Goal: Information Seeking & Learning: Compare options

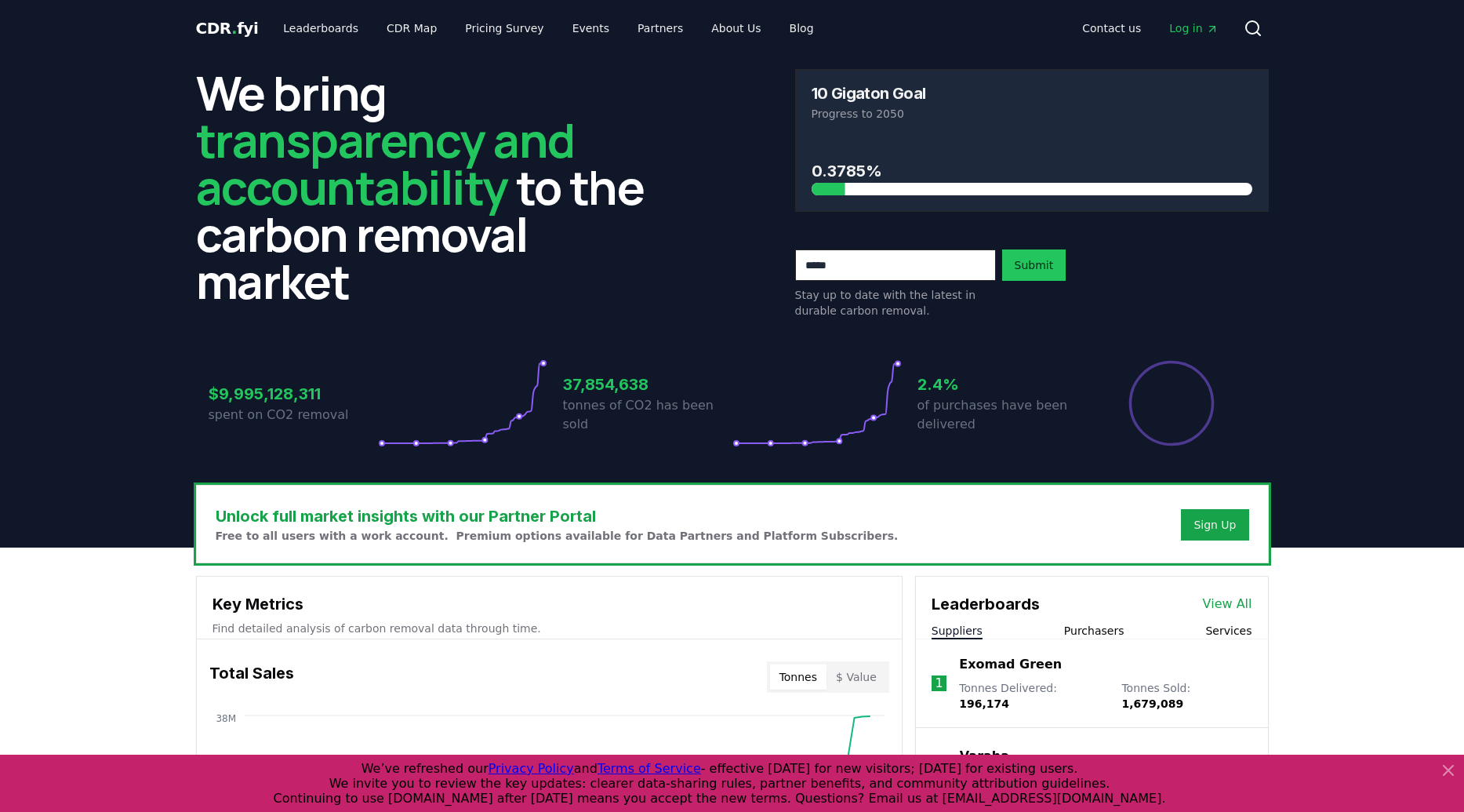
click at [881, 417] on icon at bounding box center [817, 403] width 169 height 88
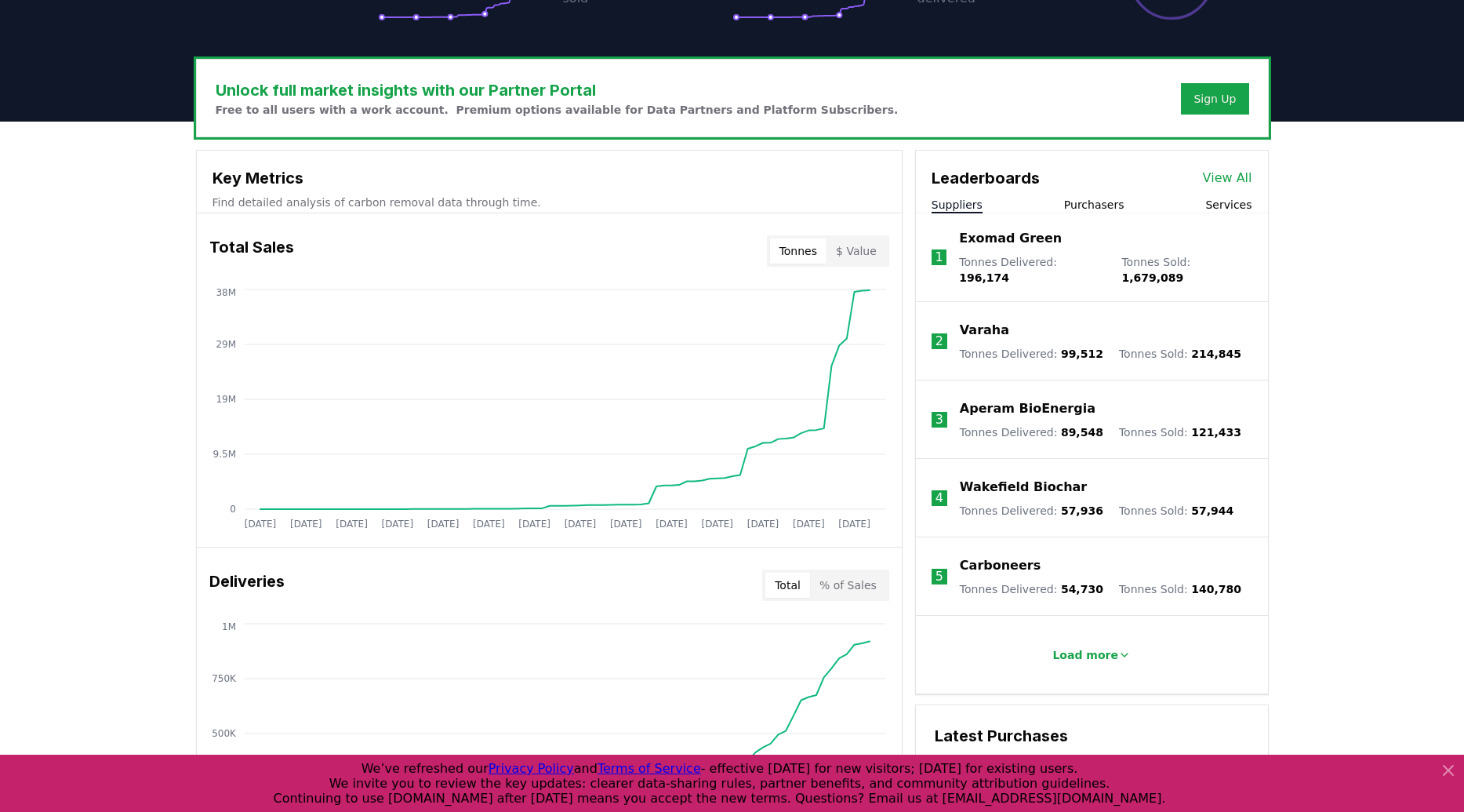
scroll to position [424, 0]
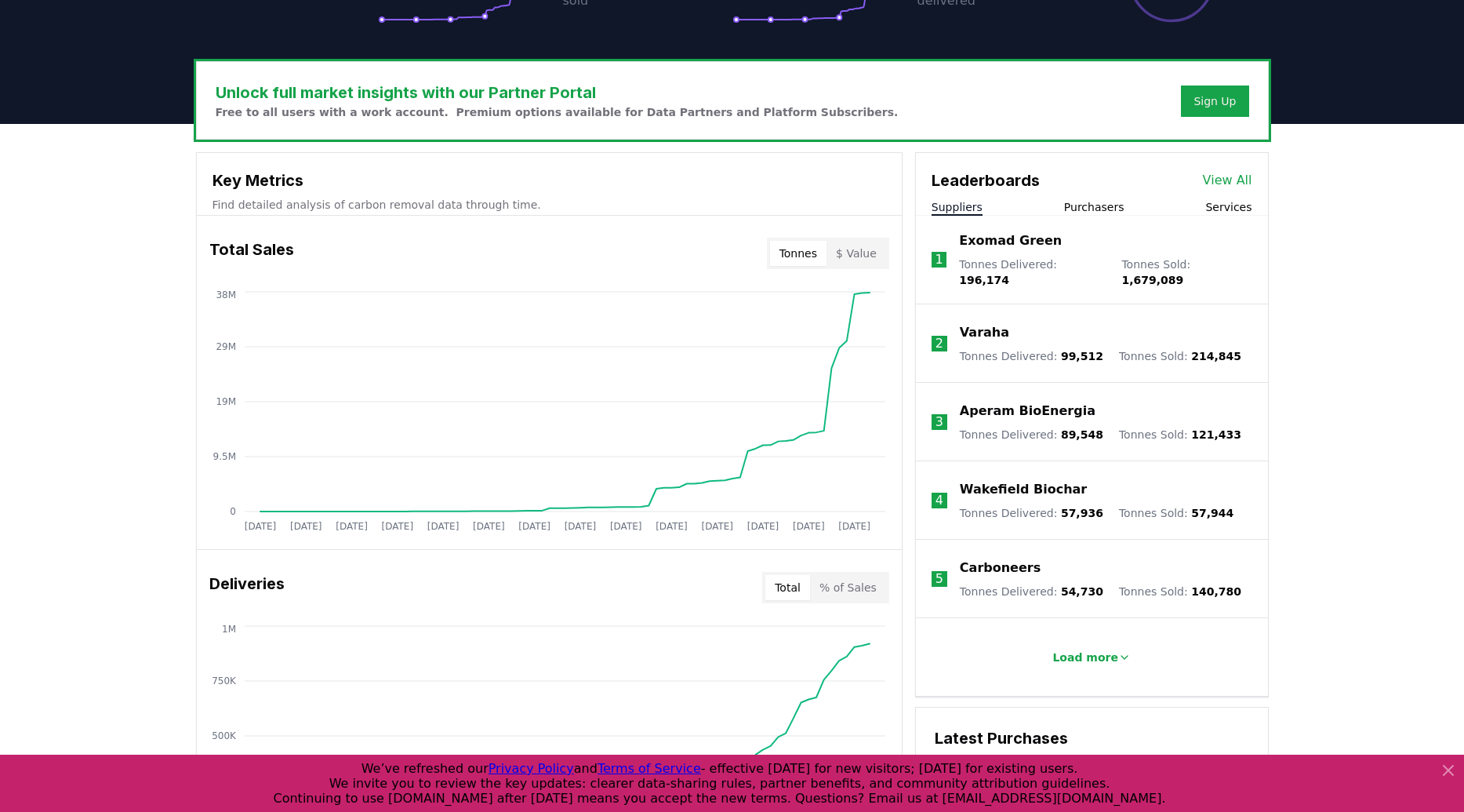
click at [1235, 211] on button "Services" at bounding box center [1228, 206] width 46 height 15
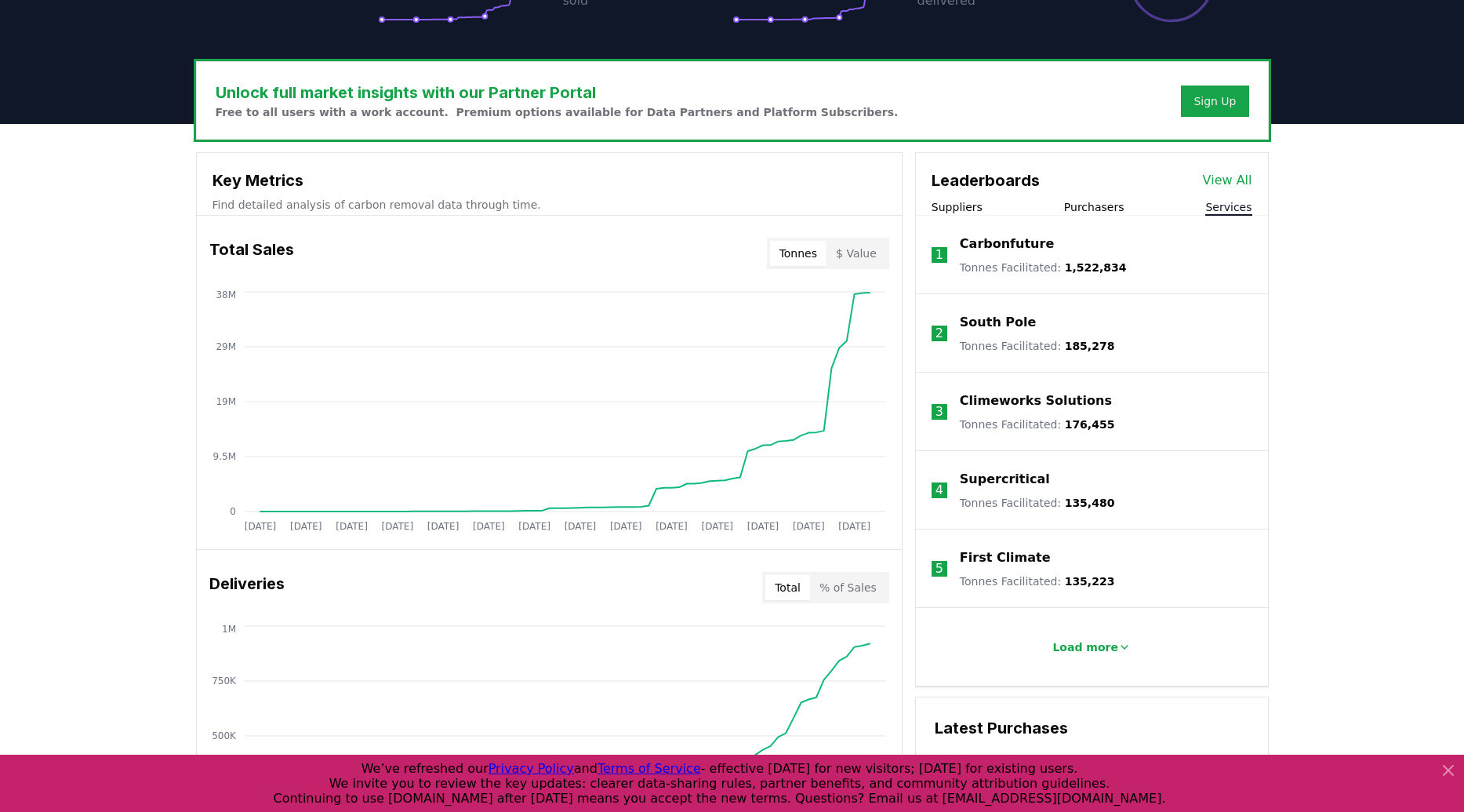
click at [957, 207] on button "Suppliers" at bounding box center [958, 206] width 51 height 15
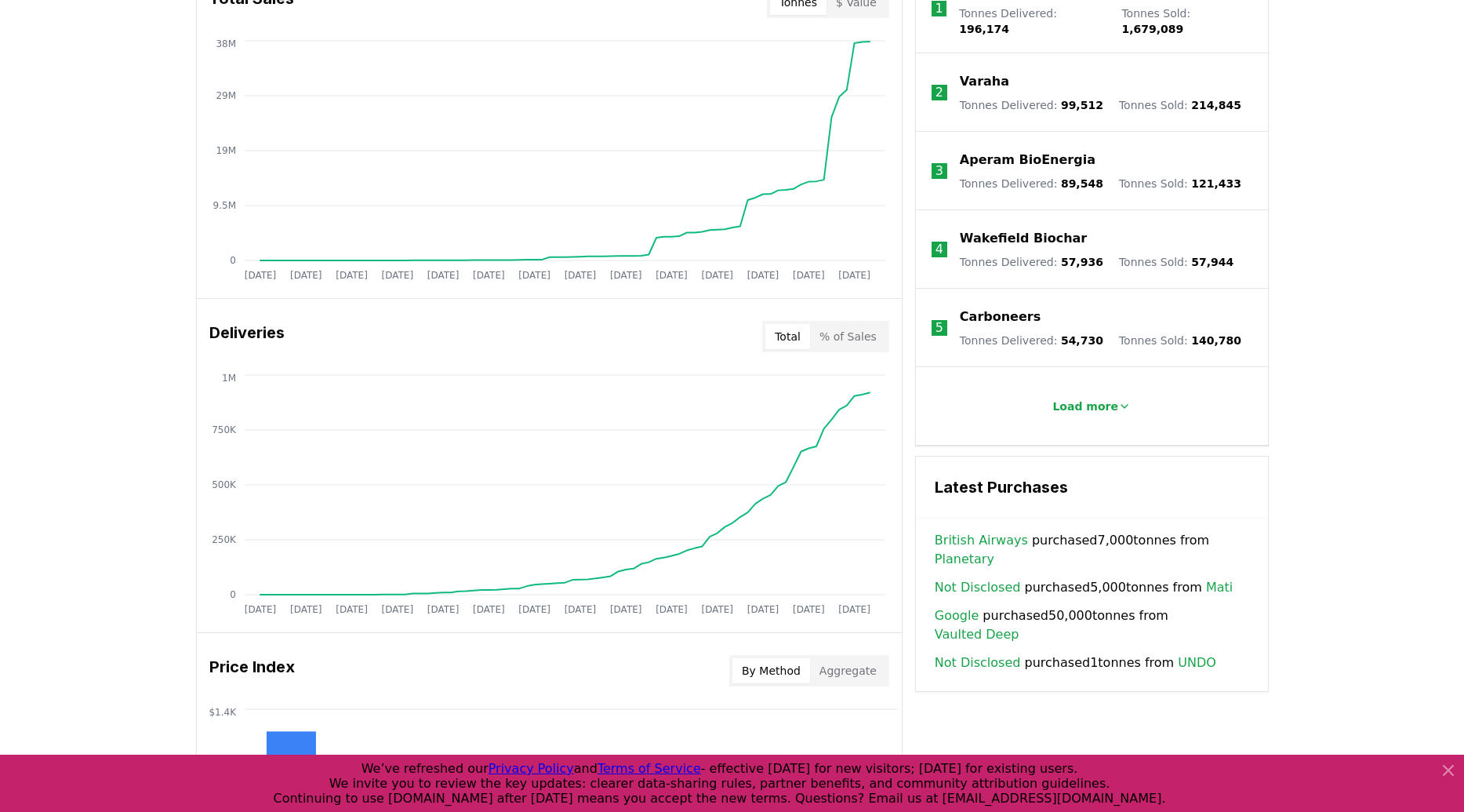
scroll to position [683, 0]
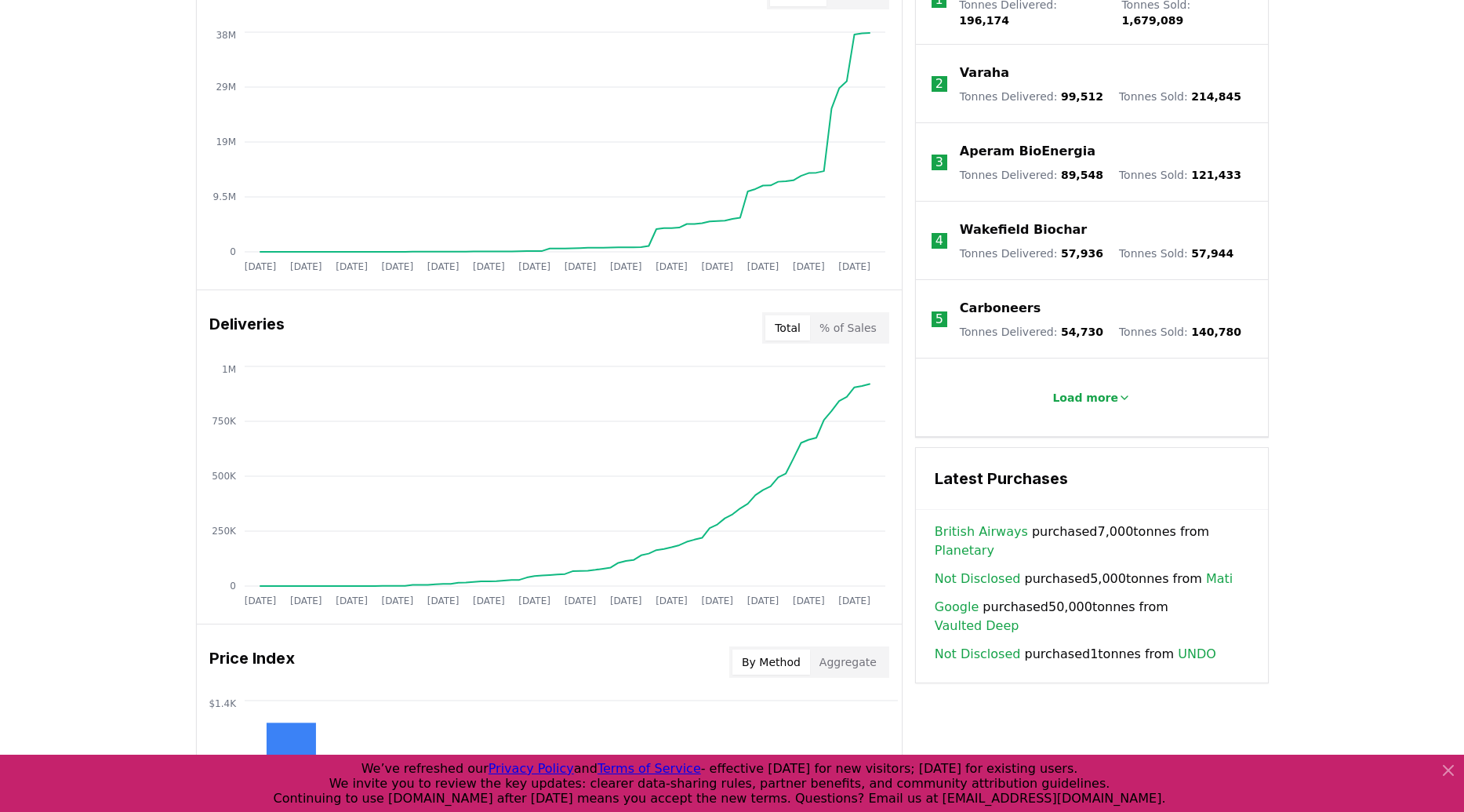
click at [841, 331] on button "% of Sales" at bounding box center [848, 328] width 76 height 25
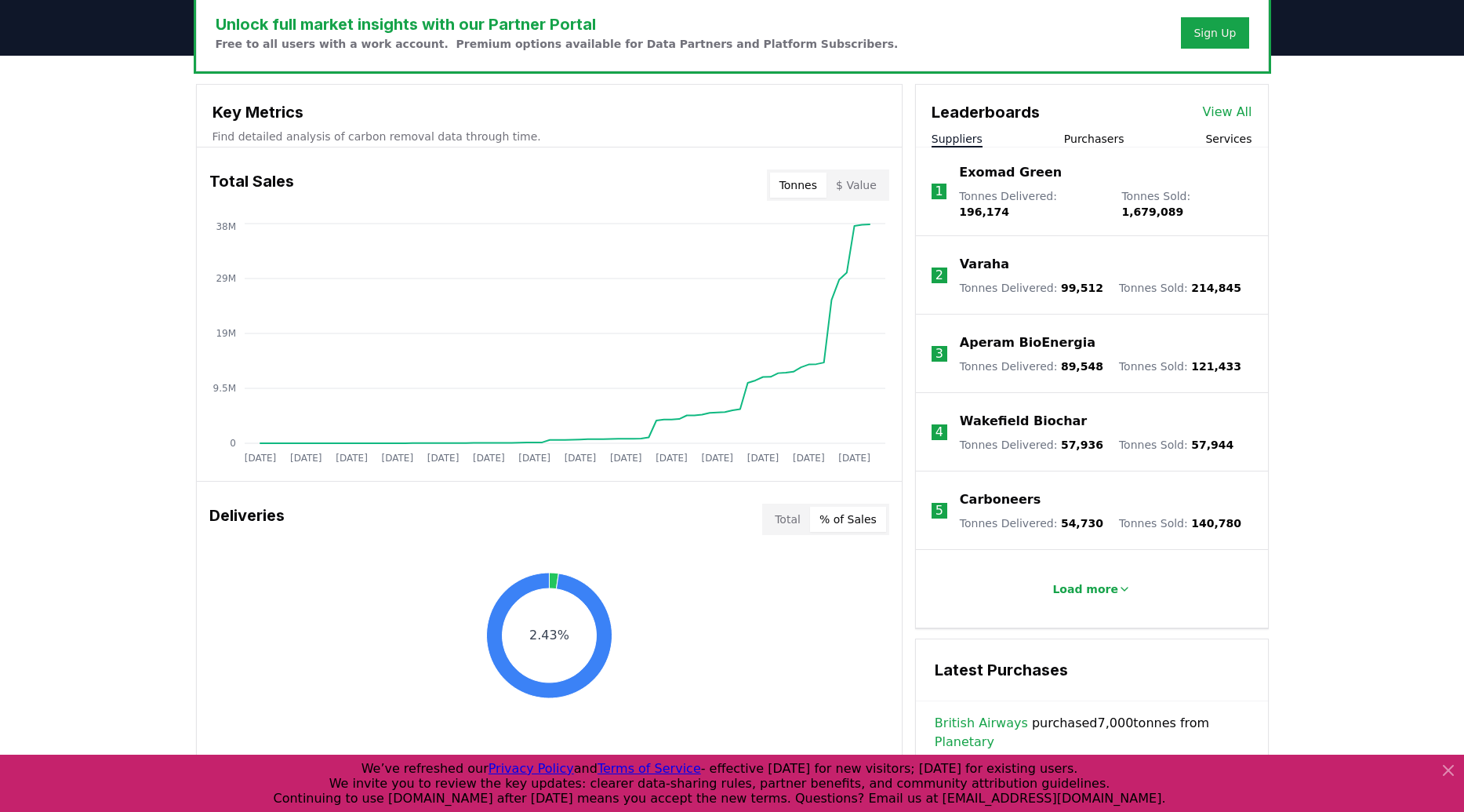
scroll to position [0, 0]
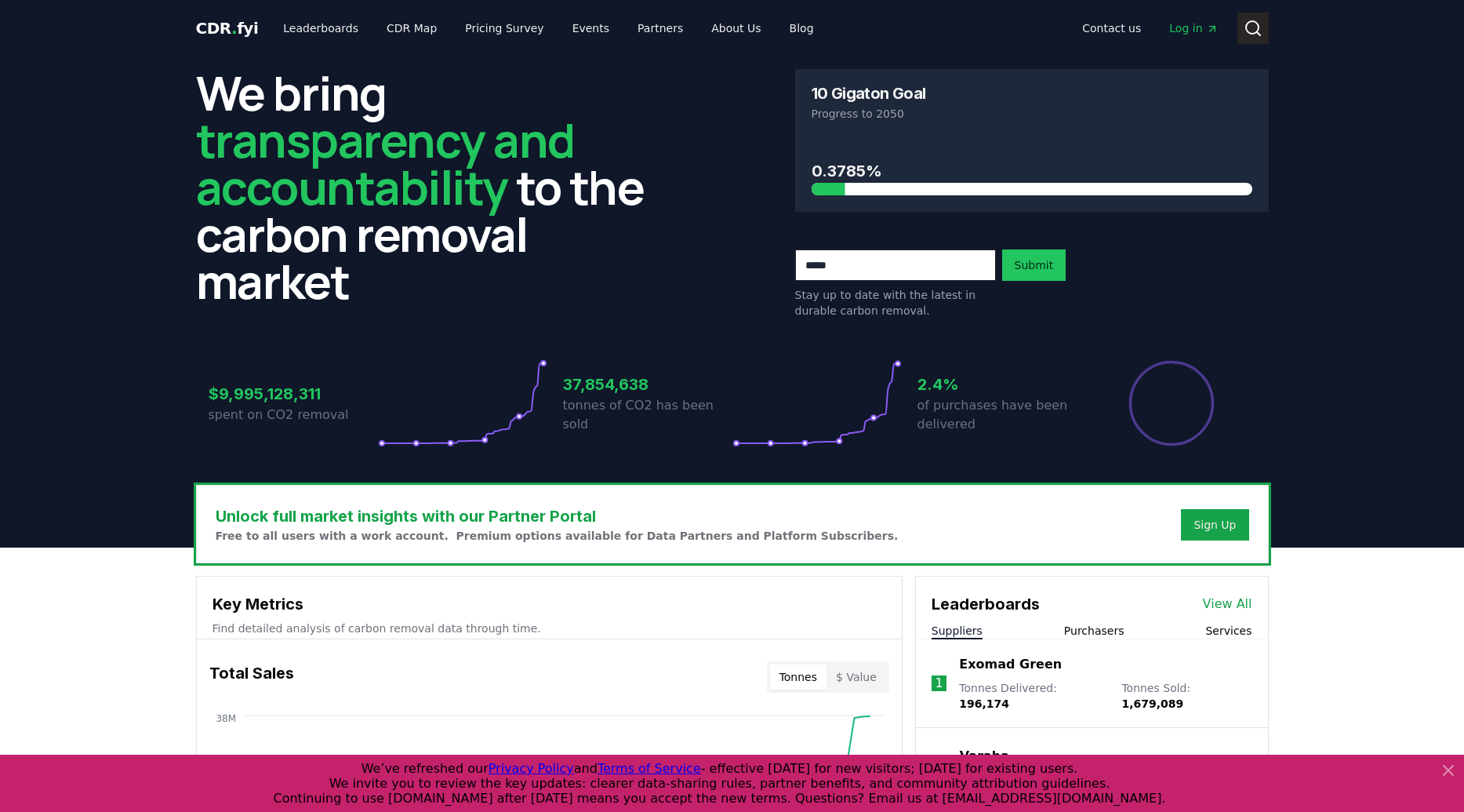
click at [1247, 36] on icon at bounding box center [1253, 28] width 19 height 19
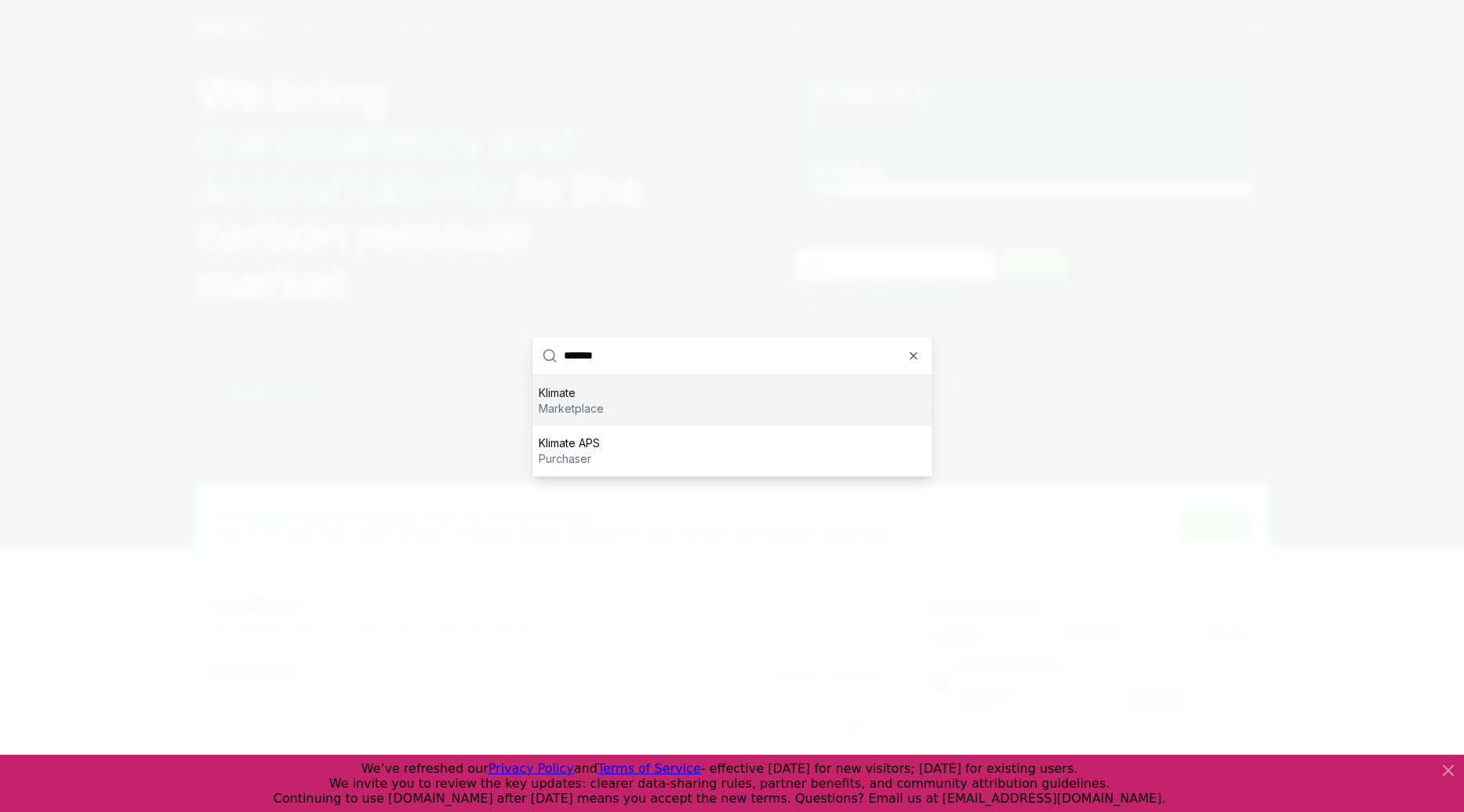
type input "*******"
click at [567, 400] on p "marketplace" at bounding box center [572, 407] width 65 height 15
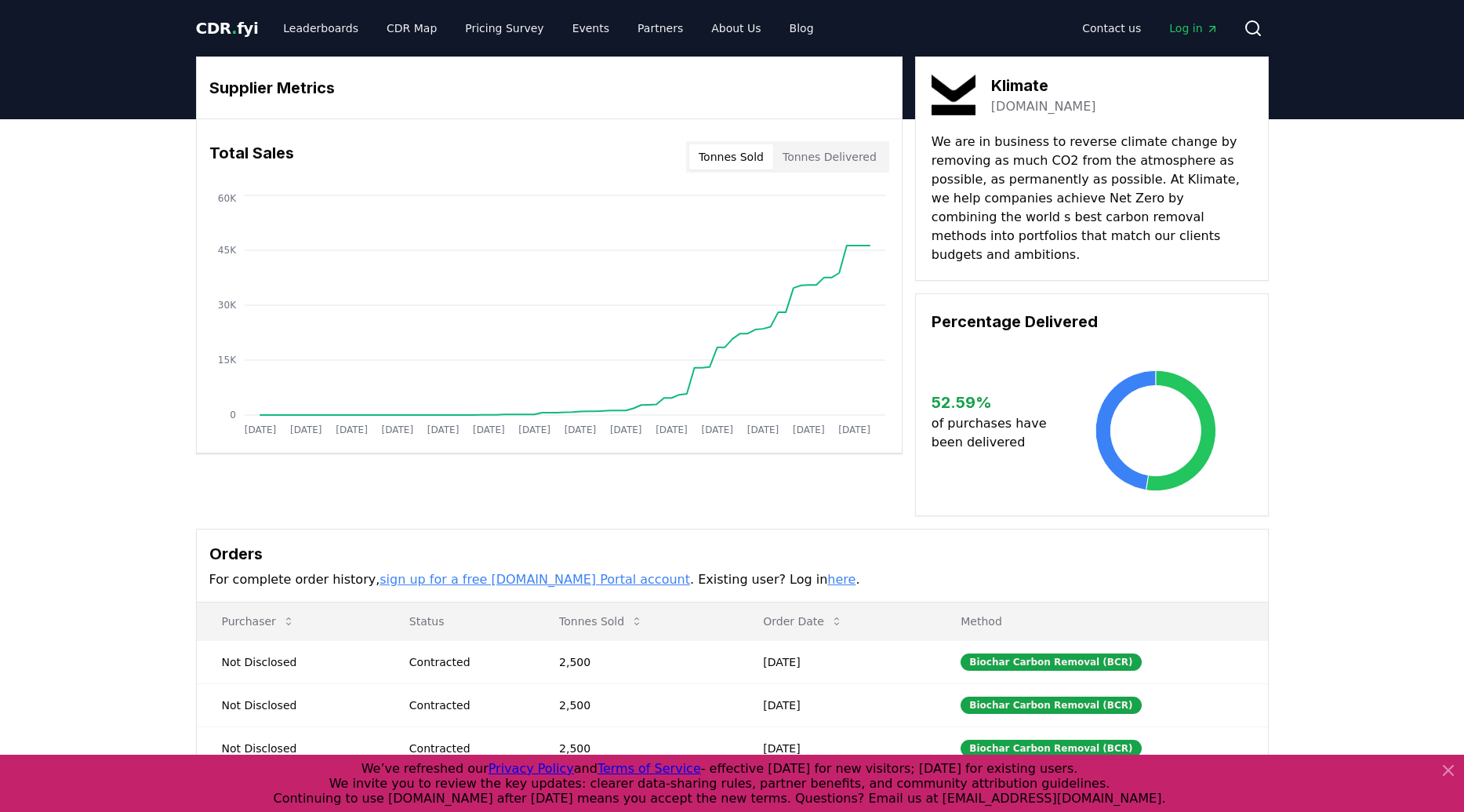
click at [1310, 490] on div "Supplier Metrics Total Sales Tonnes Sold Tonnes Delivered Jan 2019 Jul 2019 Jan…" at bounding box center [732, 519] width 1464 height 801
click at [287, 25] on link "Leaderboards" at bounding box center [321, 28] width 100 height 28
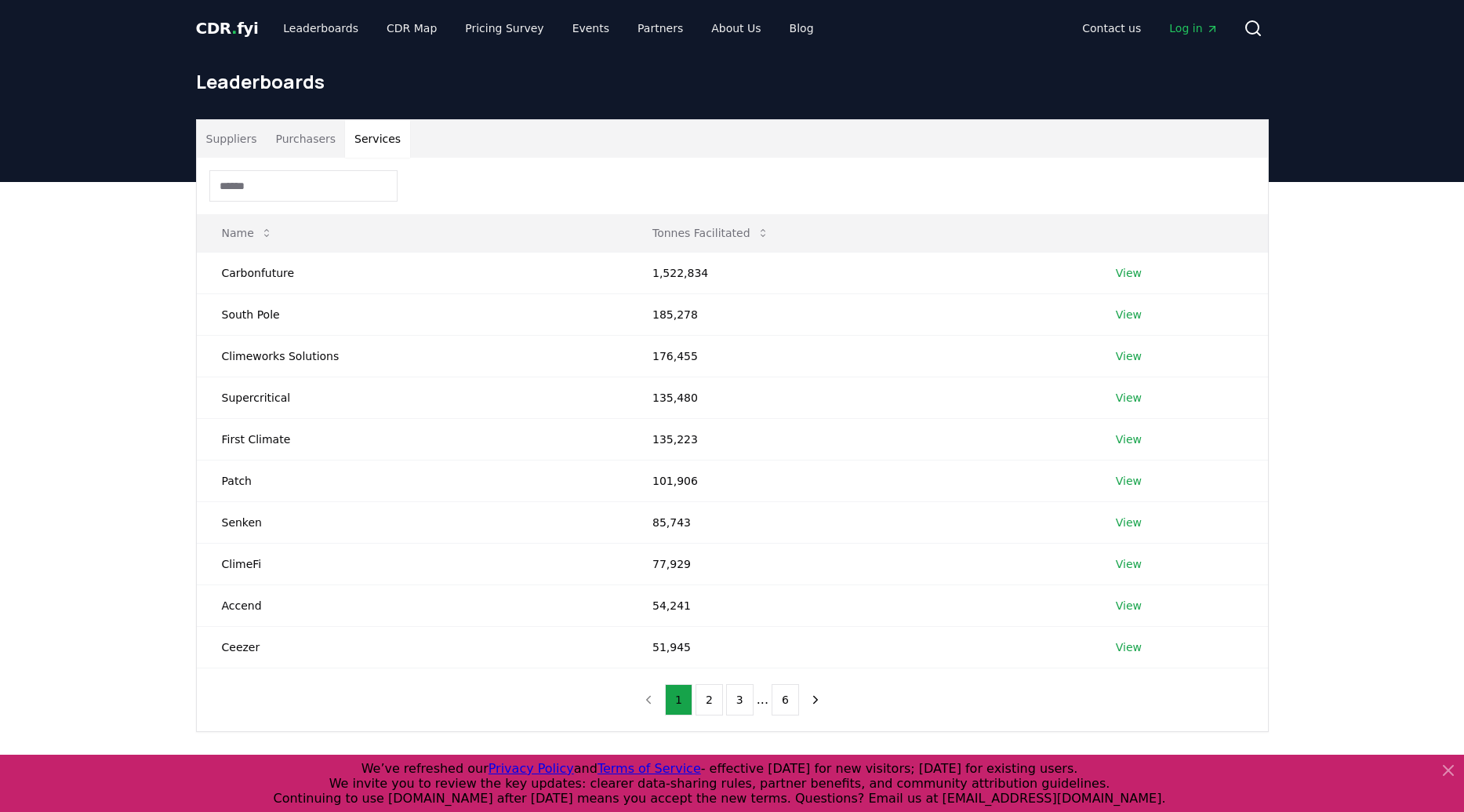
click at [366, 135] on button "Services" at bounding box center [377, 138] width 65 height 37
click at [1132, 276] on link "View" at bounding box center [1128, 273] width 25 height 15
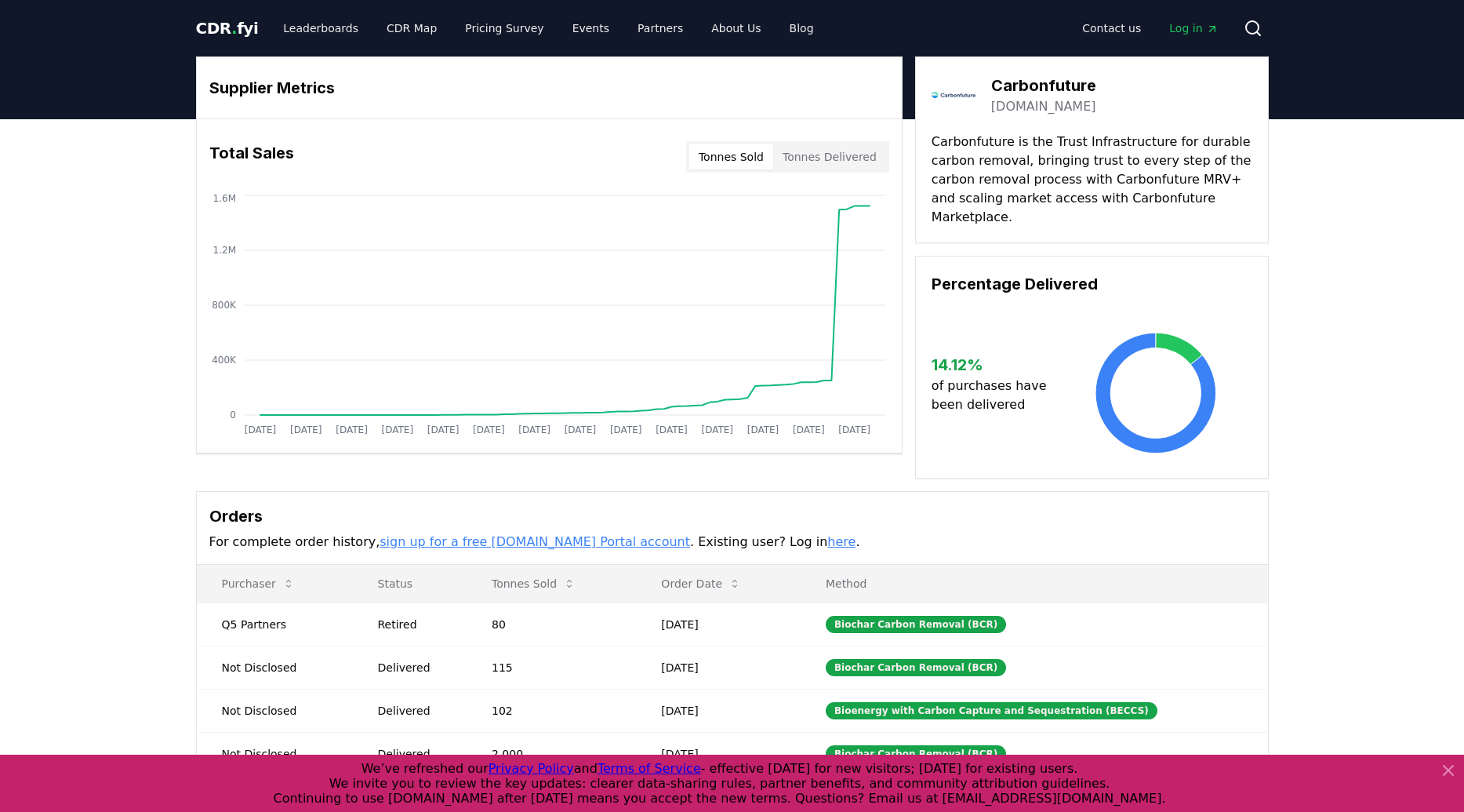
click at [1400, 512] on div "Supplier Metrics Total Sales Tonnes Sold Tonnes Delivered [DATE] [DATE] [DATE] …" at bounding box center [732, 500] width 1464 height 763
click at [1376, 450] on div "Supplier Metrics Total Sales Tonnes Sold Tonnes Delivered Jan 2019 Jul 2019 Jan…" at bounding box center [732, 500] width 1464 height 763
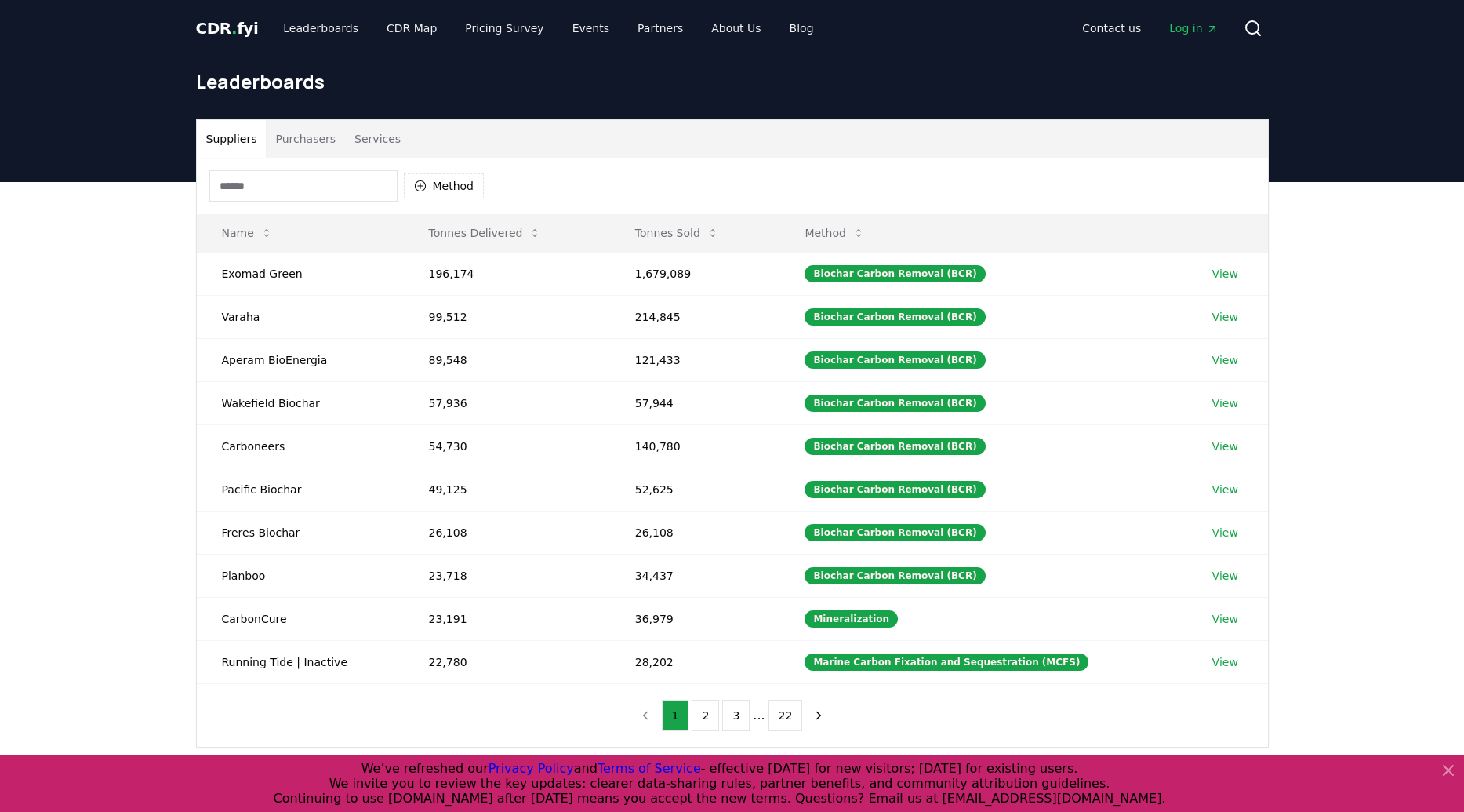
click at [356, 141] on button "Services" at bounding box center [377, 138] width 65 height 37
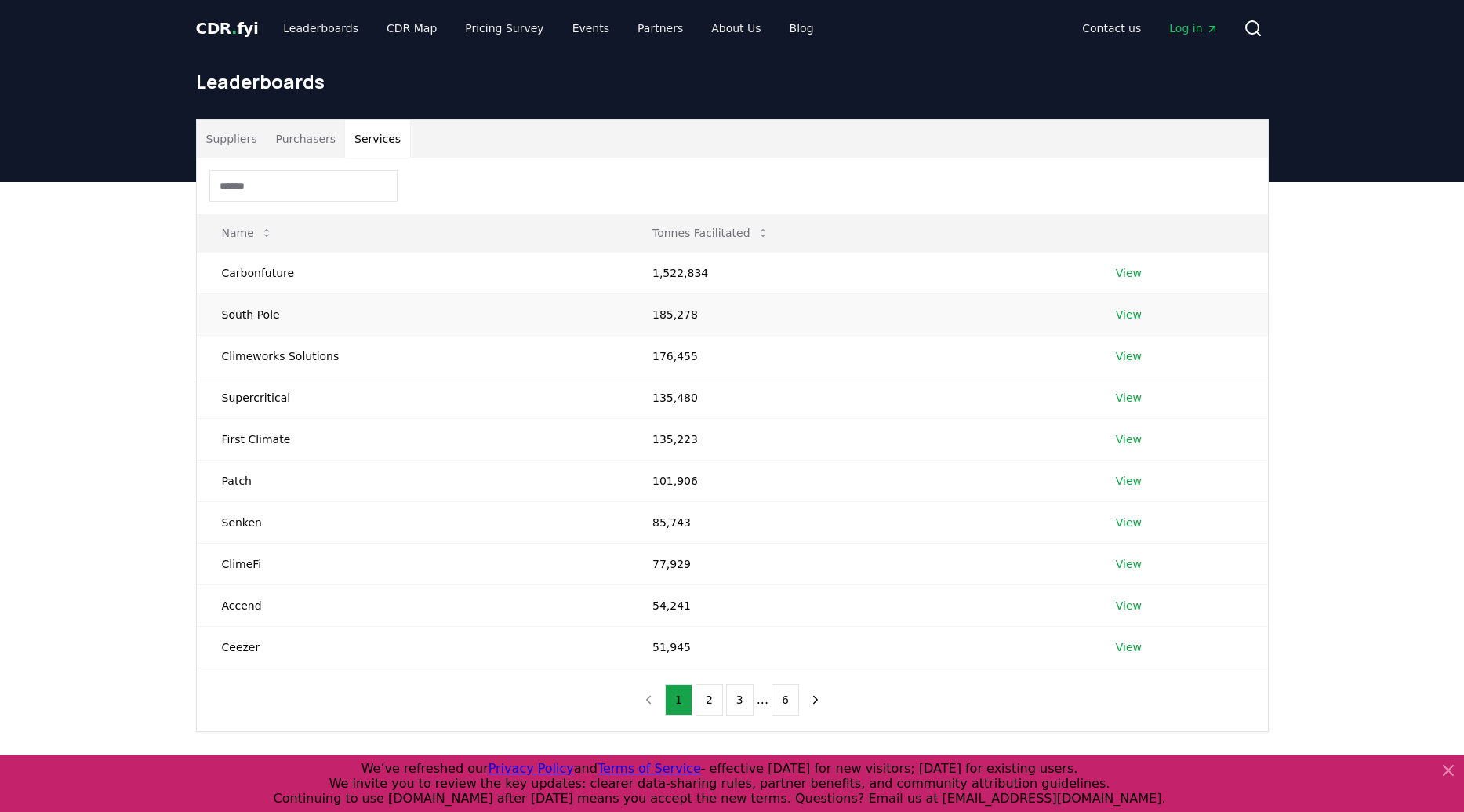
click at [1128, 306] on link "View" at bounding box center [1128, 314] width 25 height 15
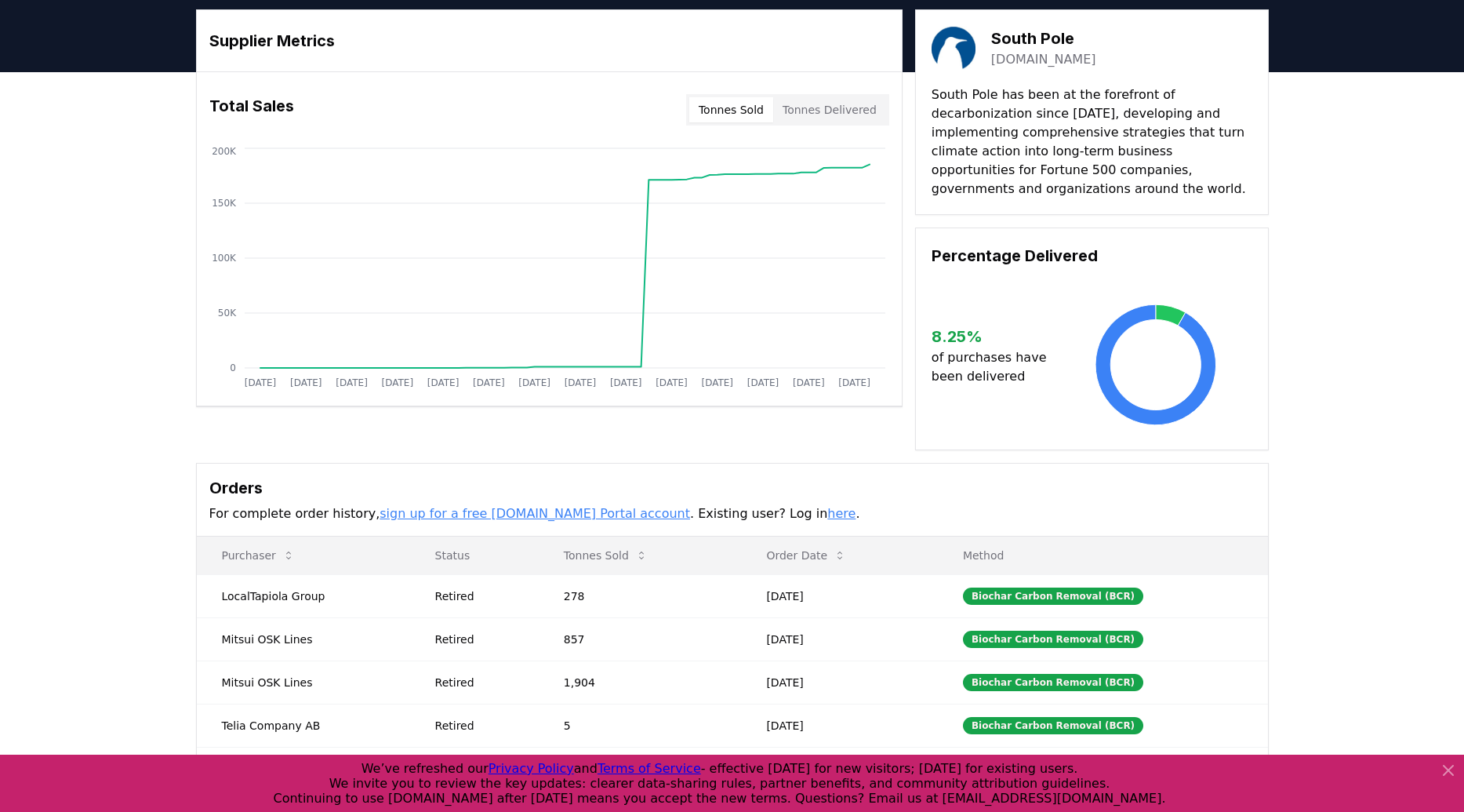
scroll to position [49, 0]
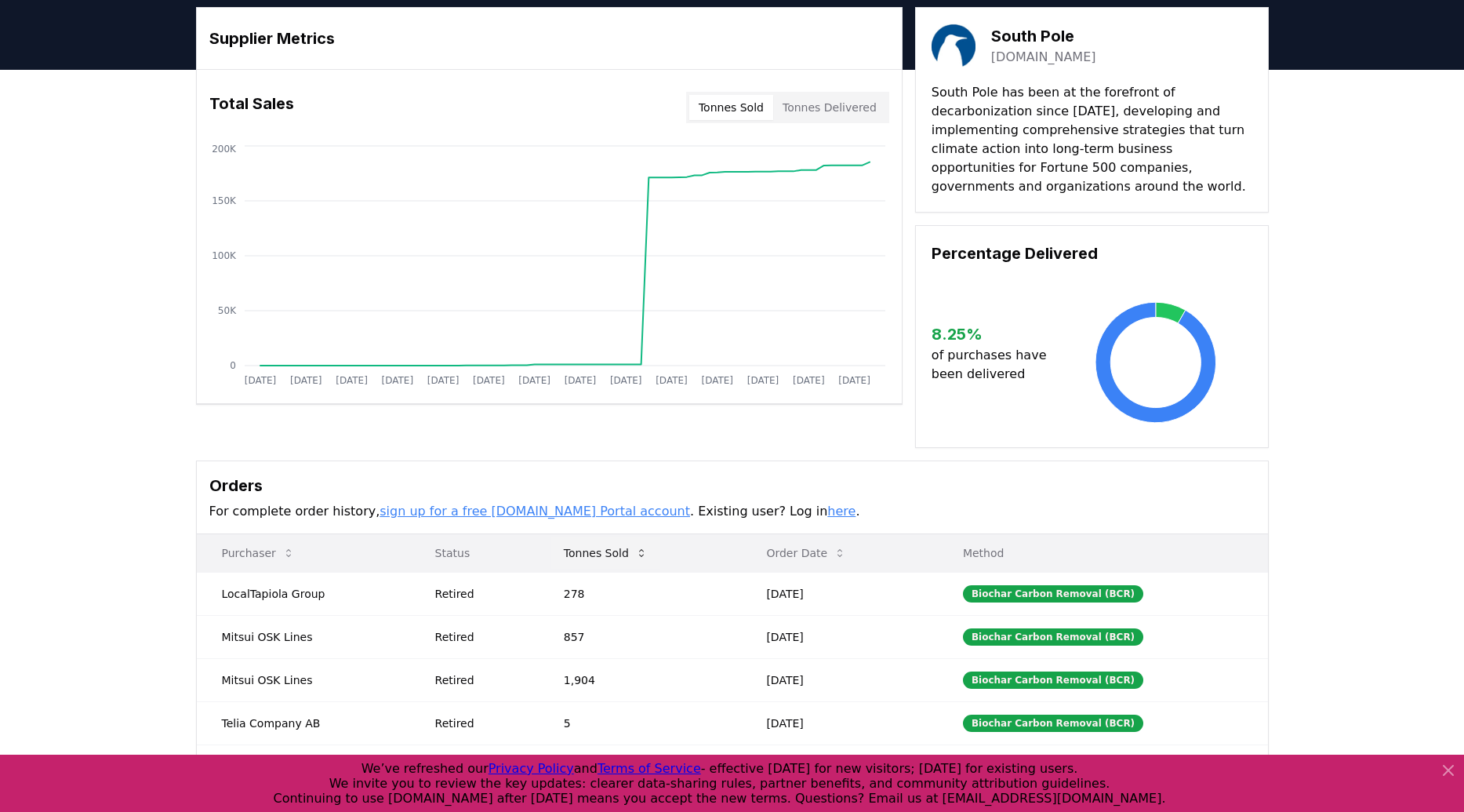
click at [627, 557] on button "Tonnes Sold" at bounding box center [606, 553] width 109 height 31
click at [627, 555] on button "Tonnes Sold" at bounding box center [606, 553] width 109 height 31
click at [1323, 424] on div "Supplier Metrics Total Sales Tonnes Sold Tonnes Delivered Jan 2019 Jul 2019 Jan…" at bounding box center [732, 461] width 1464 height 782
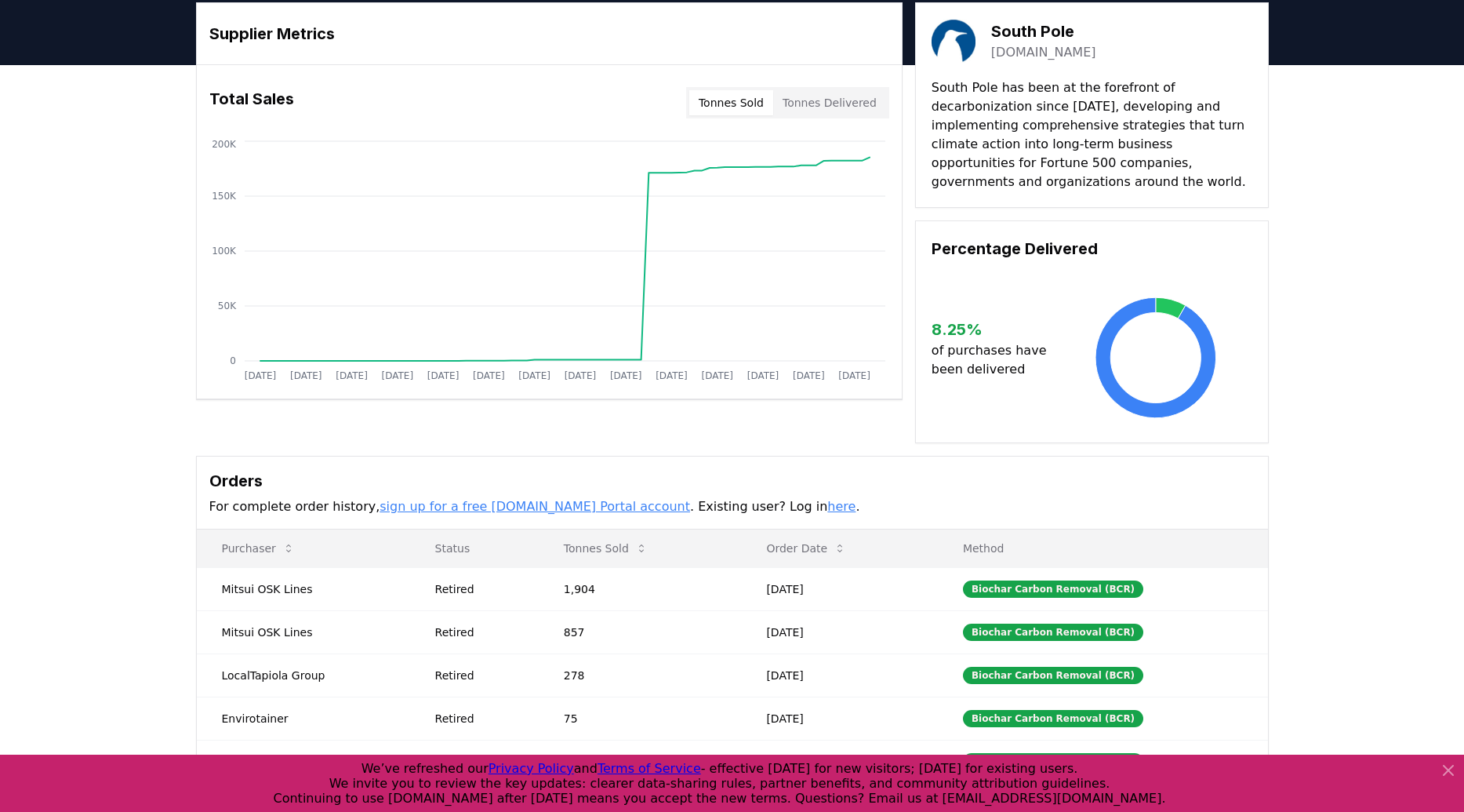
scroll to position [0, 0]
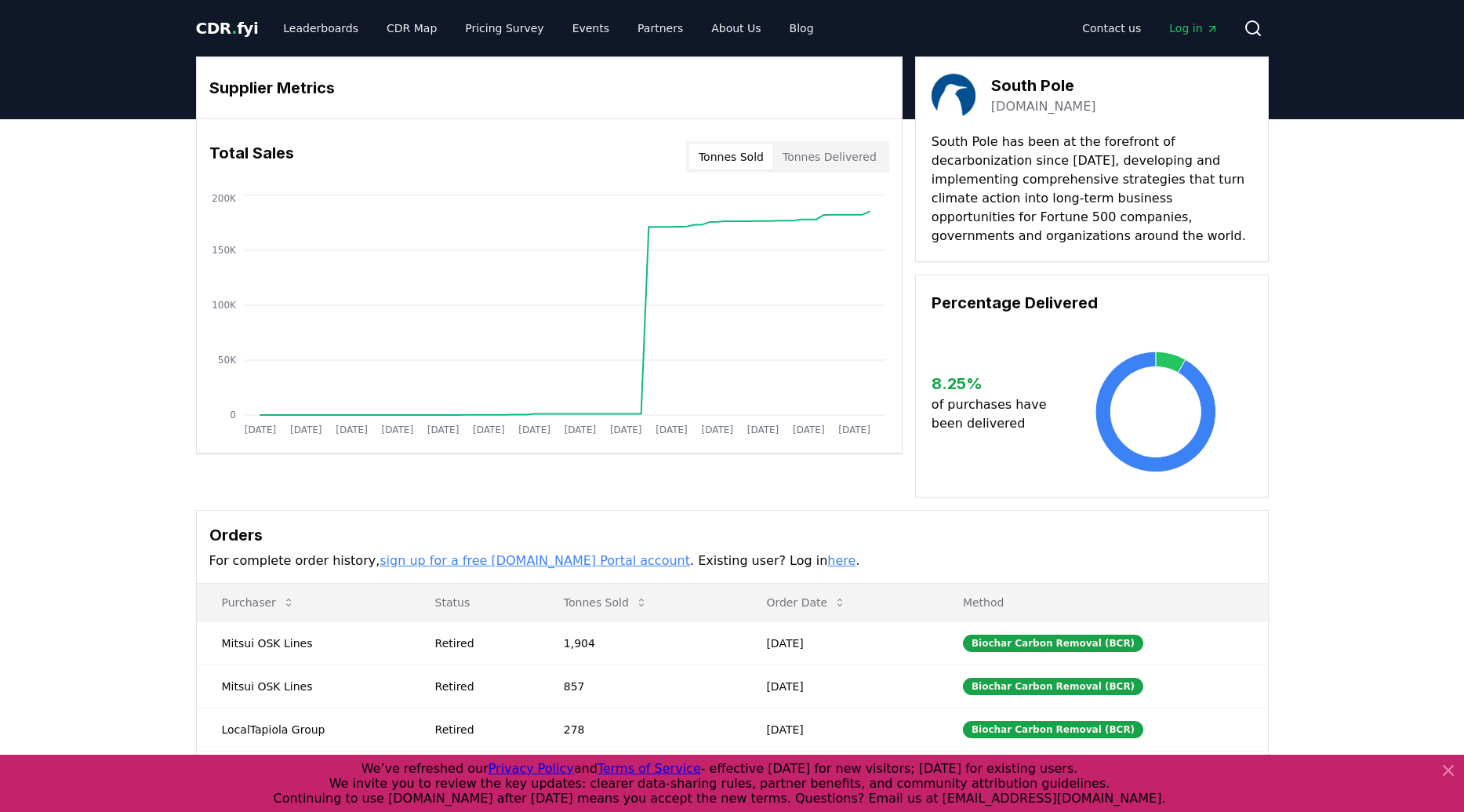
click at [1323, 424] on div "Supplier Metrics Total Sales Tonnes Sold Tonnes Delivered Jan 2019 Jul 2019 Jan…" at bounding box center [732, 510] width 1464 height 782
click at [129, 288] on div "Supplier Metrics Total Sales Tonnes Sold Tonnes Delivered Jan 2019 Jul 2019 Jan…" at bounding box center [732, 510] width 1464 height 782
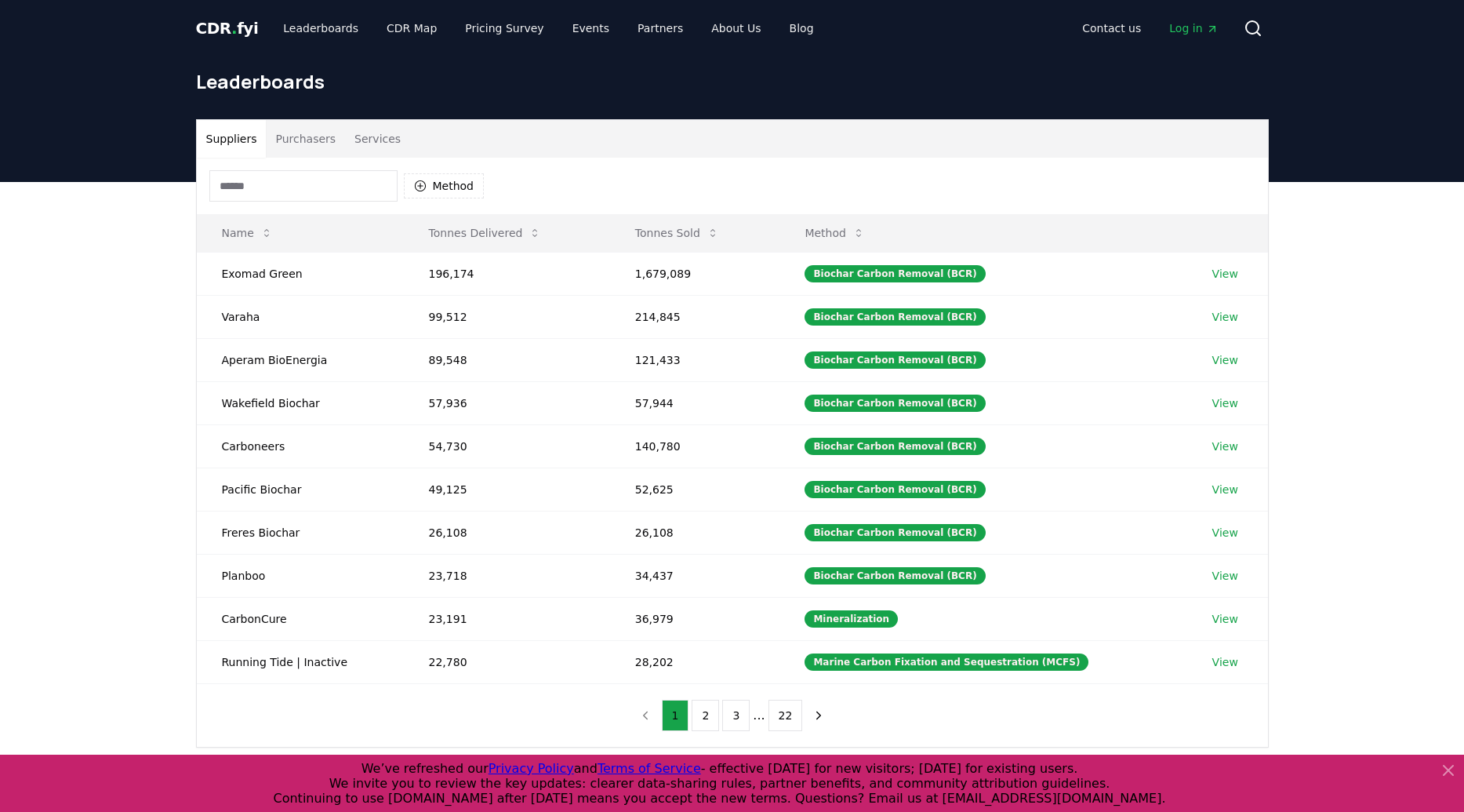
click at [363, 135] on button "Services" at bounding box center [377, 138] width 65 height 37
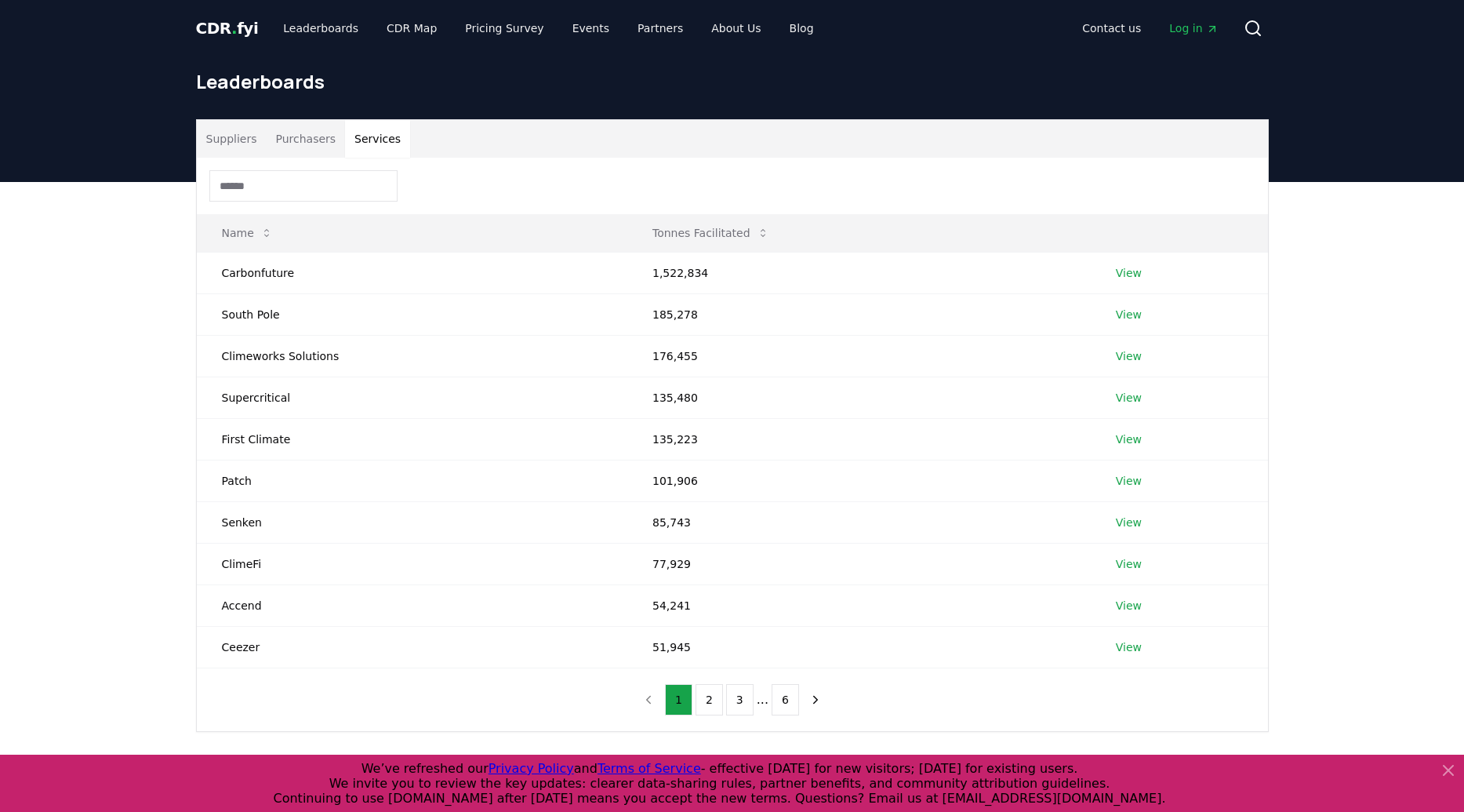
click at [295, 179] on input at bounding box center [303, 185] width 188 height 31
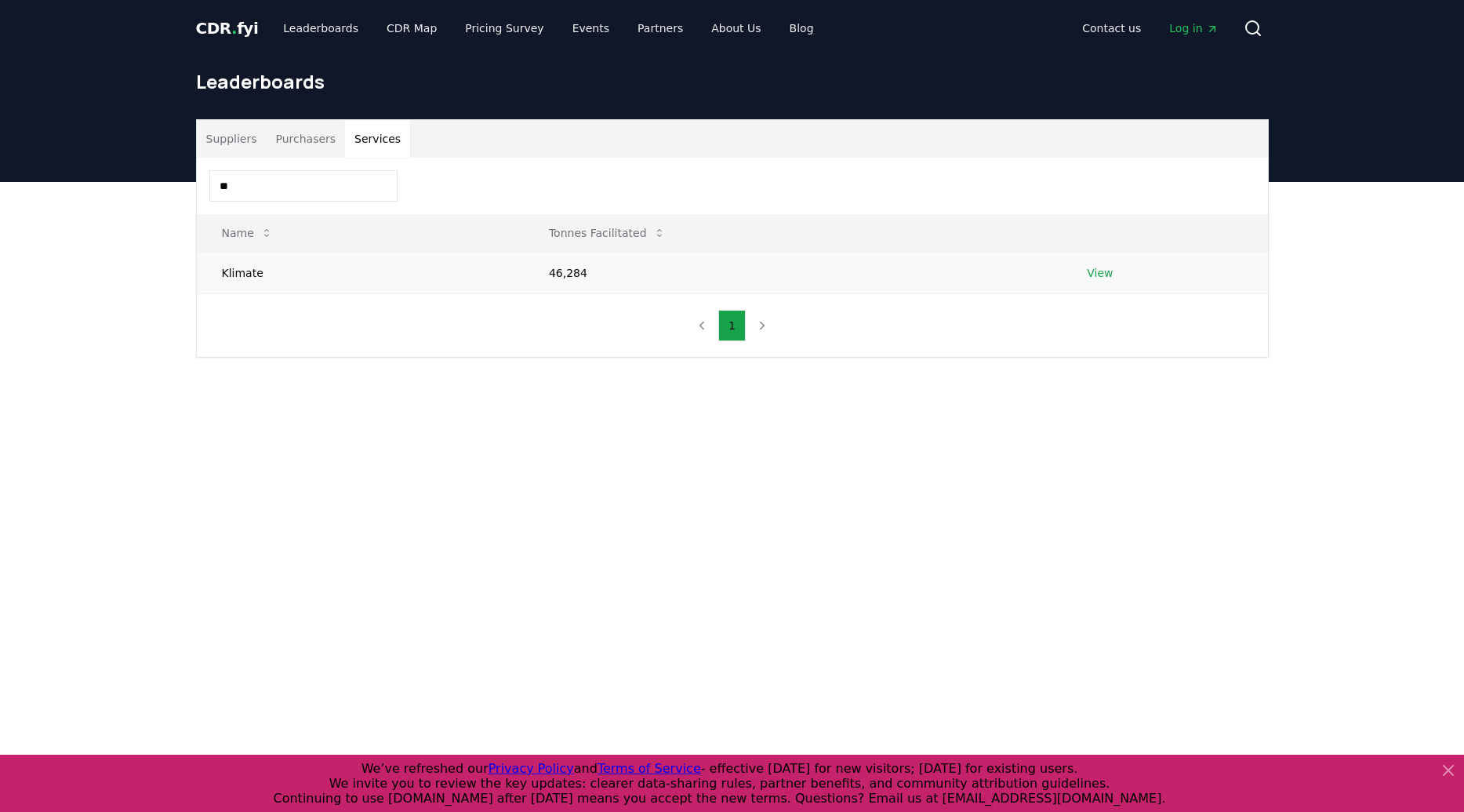
type input "**"
click at [1109, 273] on link "View" at bounding box center [1099, 273] width 25 height 15
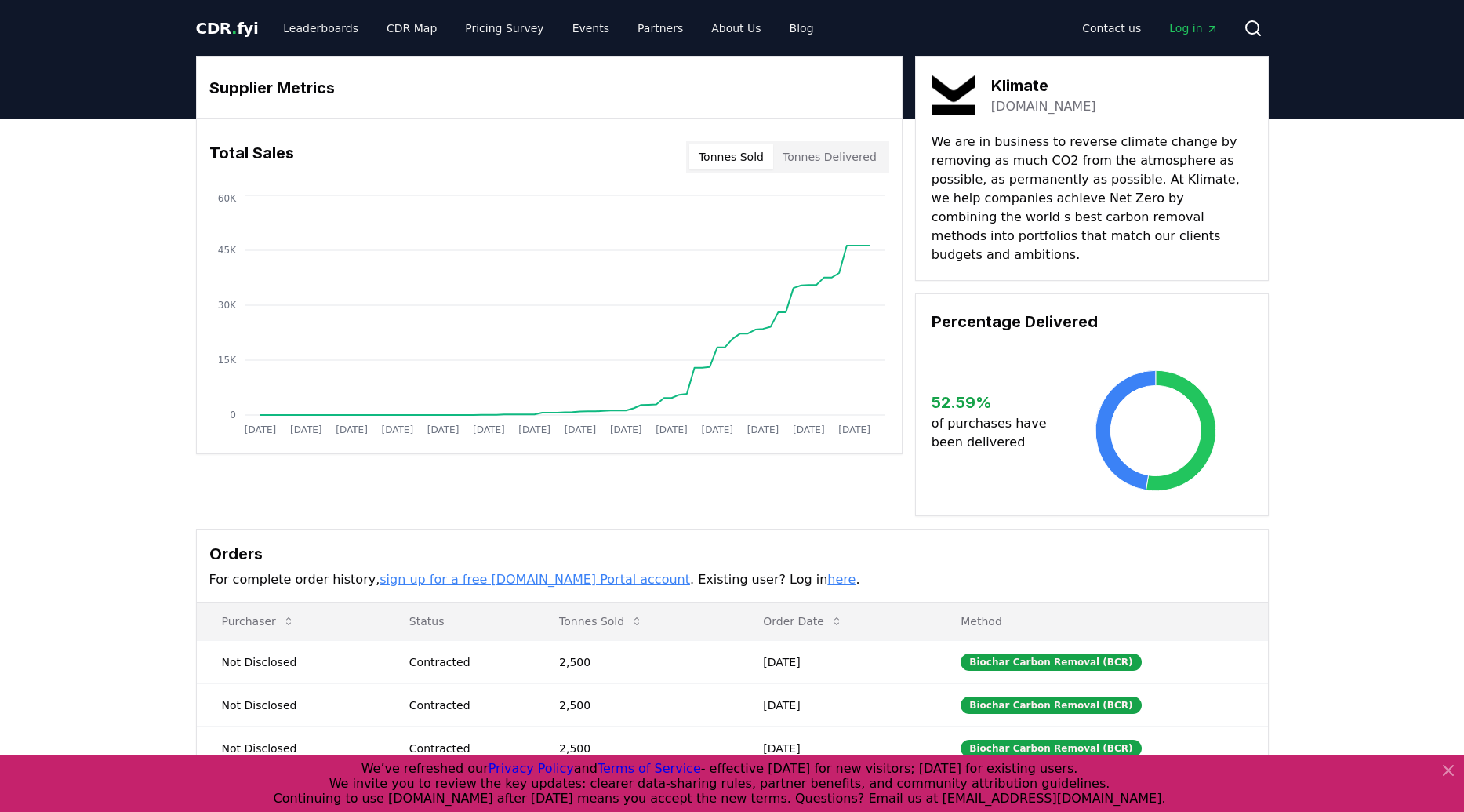
click at [1334, 465] on div "Supplier Metrics Total Sales Tonnes Sold Tonnes Delivered Jan 2019 Jul 2019 Jan…" at bounding box center [732, 519] width 1464 height 801
click at [1199, 25] on span "Log in" at bounding box center [1193, 27] width 48 height 15
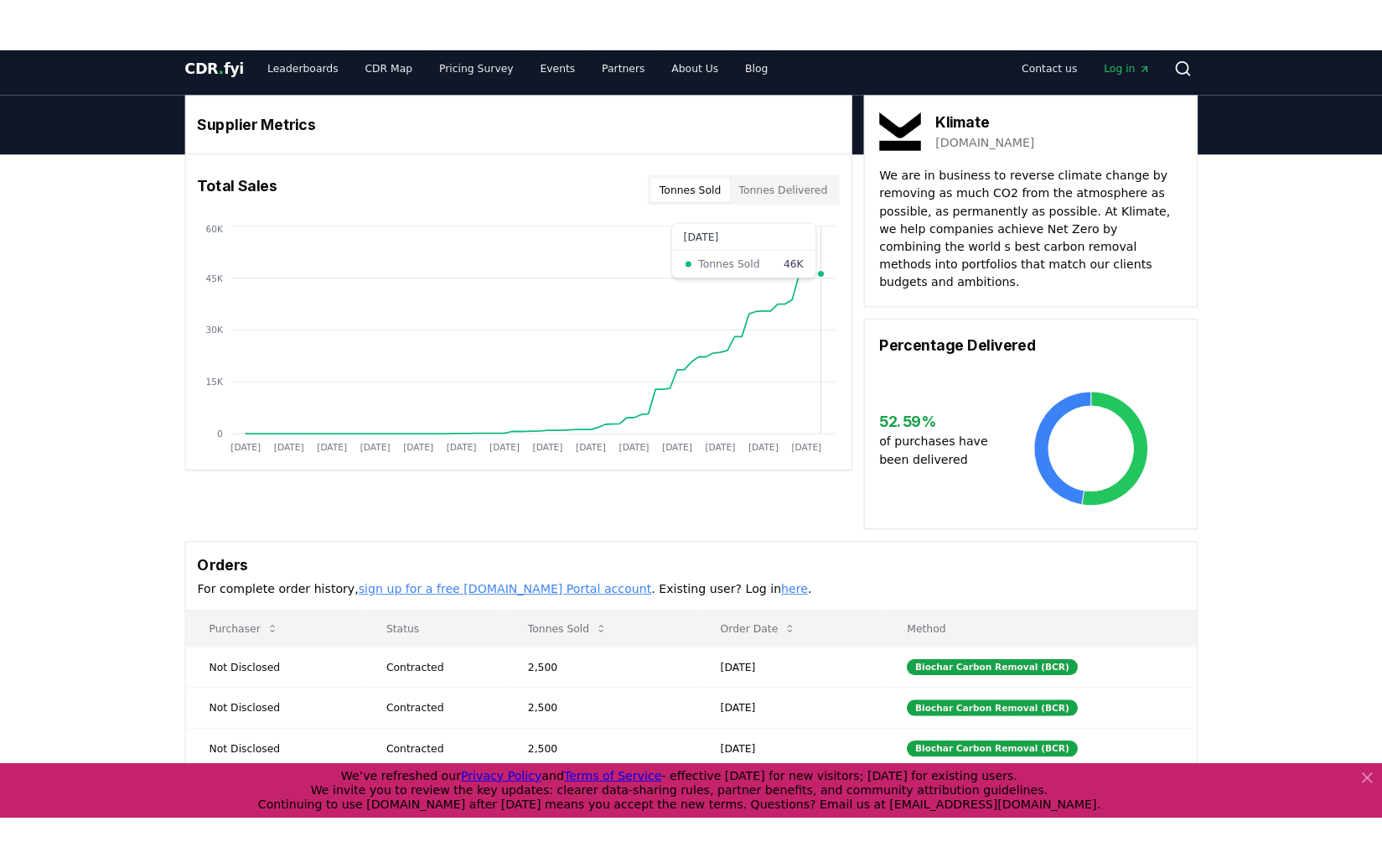
scroll to position [12, 0]
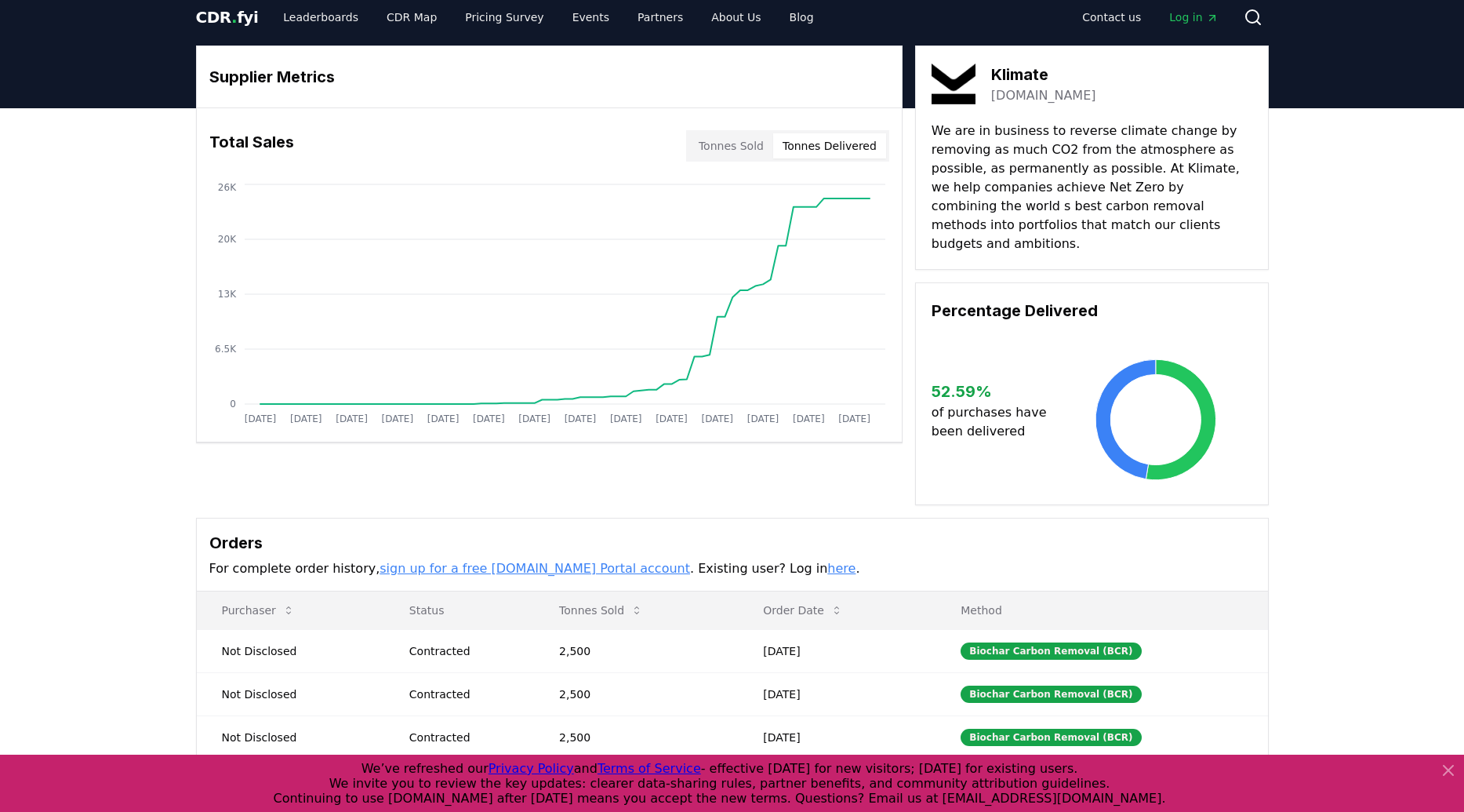
click at [825, 146] on button "Tonnes Delivered" at bounding box center [829, 146] width 113 height 25
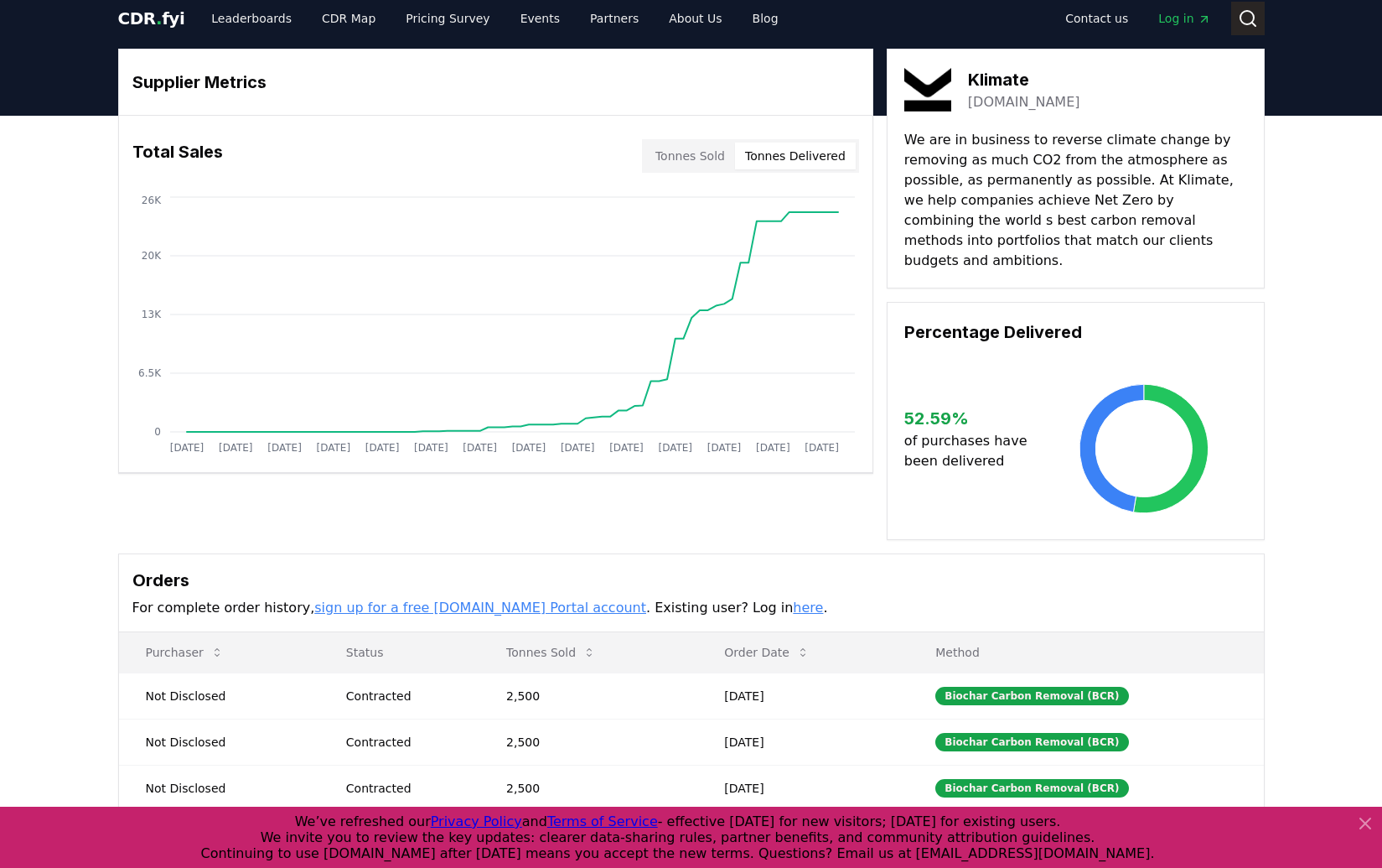
click at [1249, 16] on icon at bounding box center [1248, 18] width 20 height 20
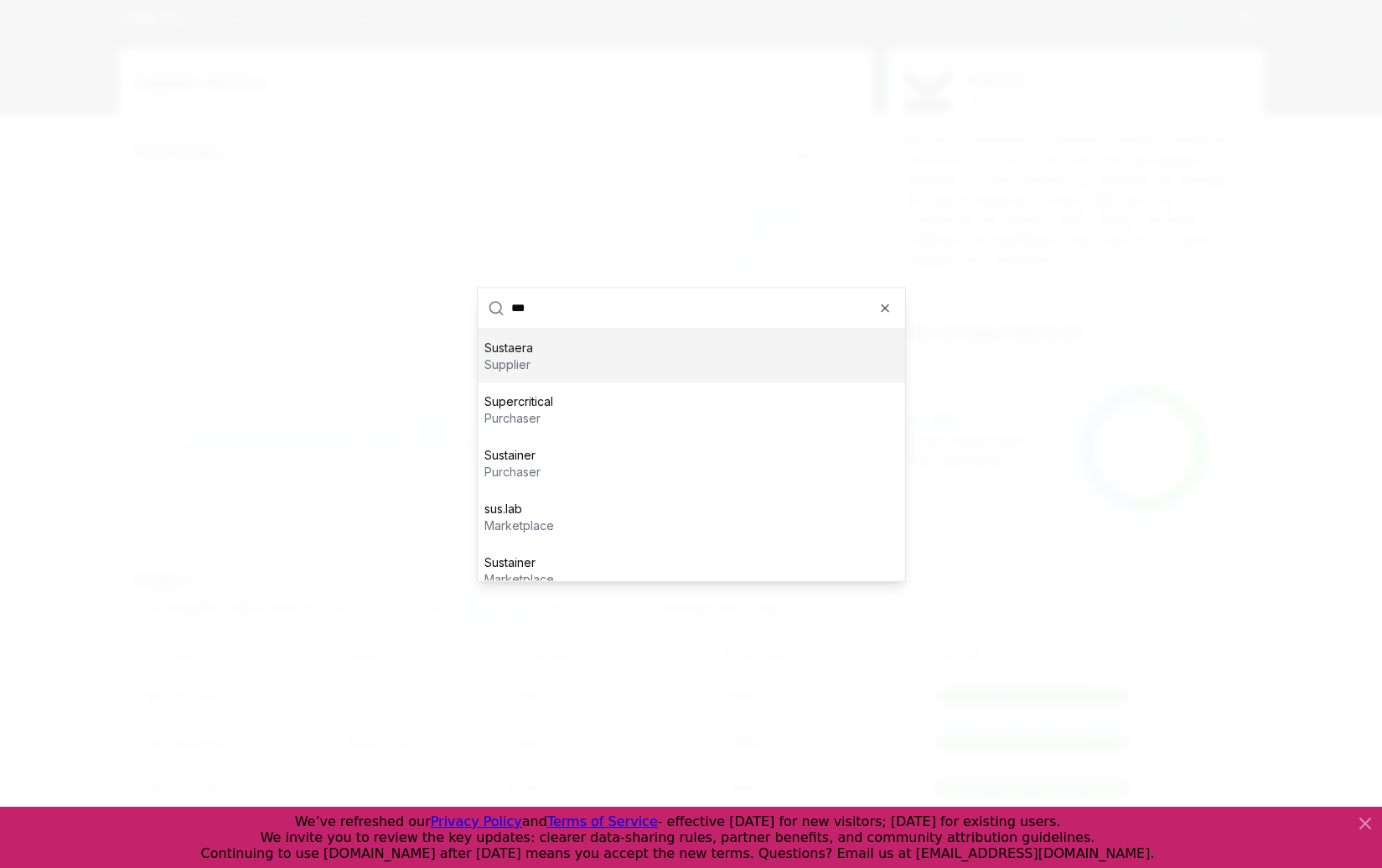
scroll to position [17, 0]
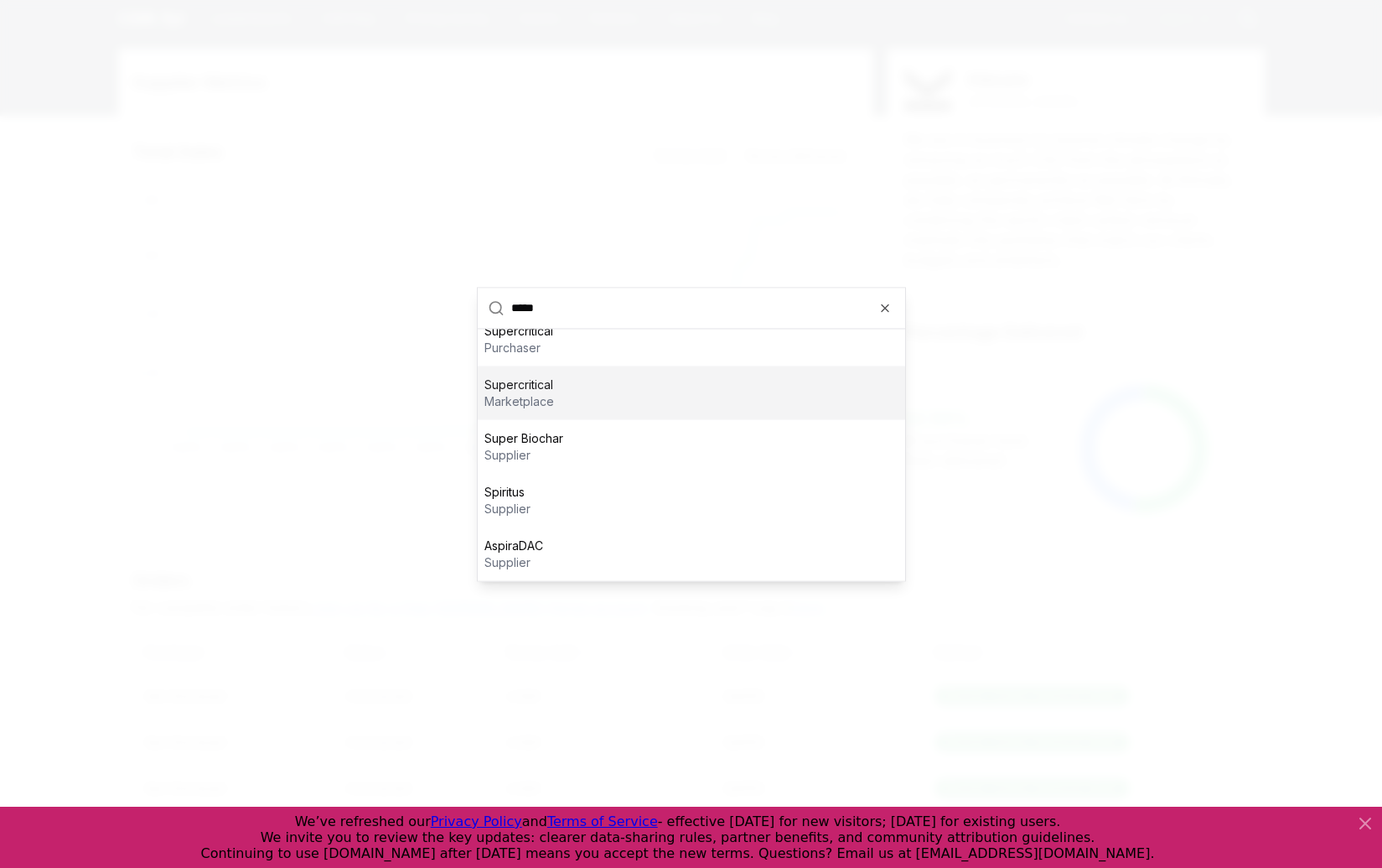
type input "*****"
click at [526, 391] on p "Supercritical" at bounding box center [520, 383] width 70 height 17
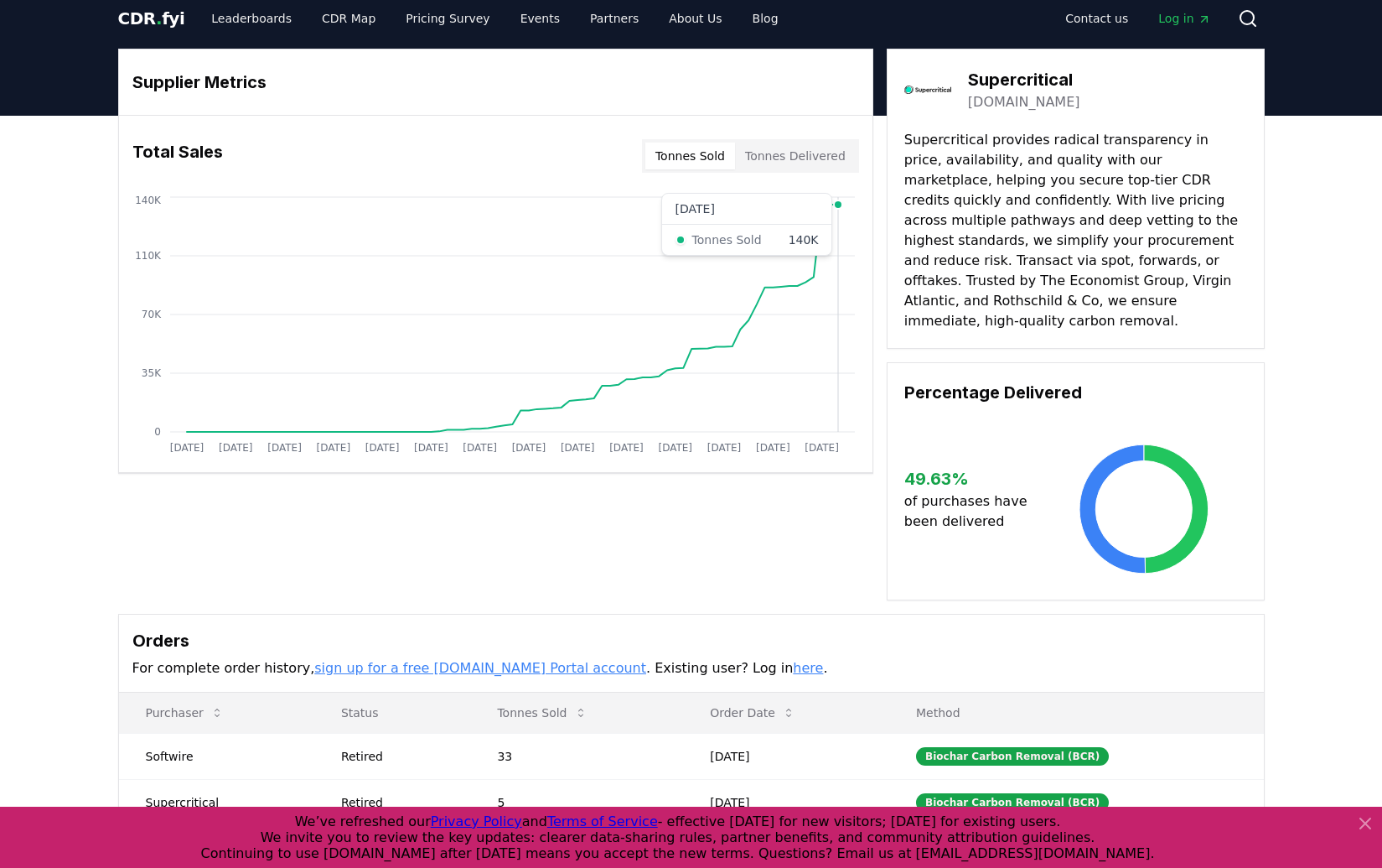
click at [836, 229] on icon "Jan 2019 Jul 2019 Jan 2020 Jul 2020 Jan 2021 Jul 2021 Jan 2022 Jul 2022 Jan 202…" at bounding box center [489, 327] width 741 height 268
click at [823, 160] on button "Tonnes Delivered" at bounding box center [795, 156] width 121 height 27
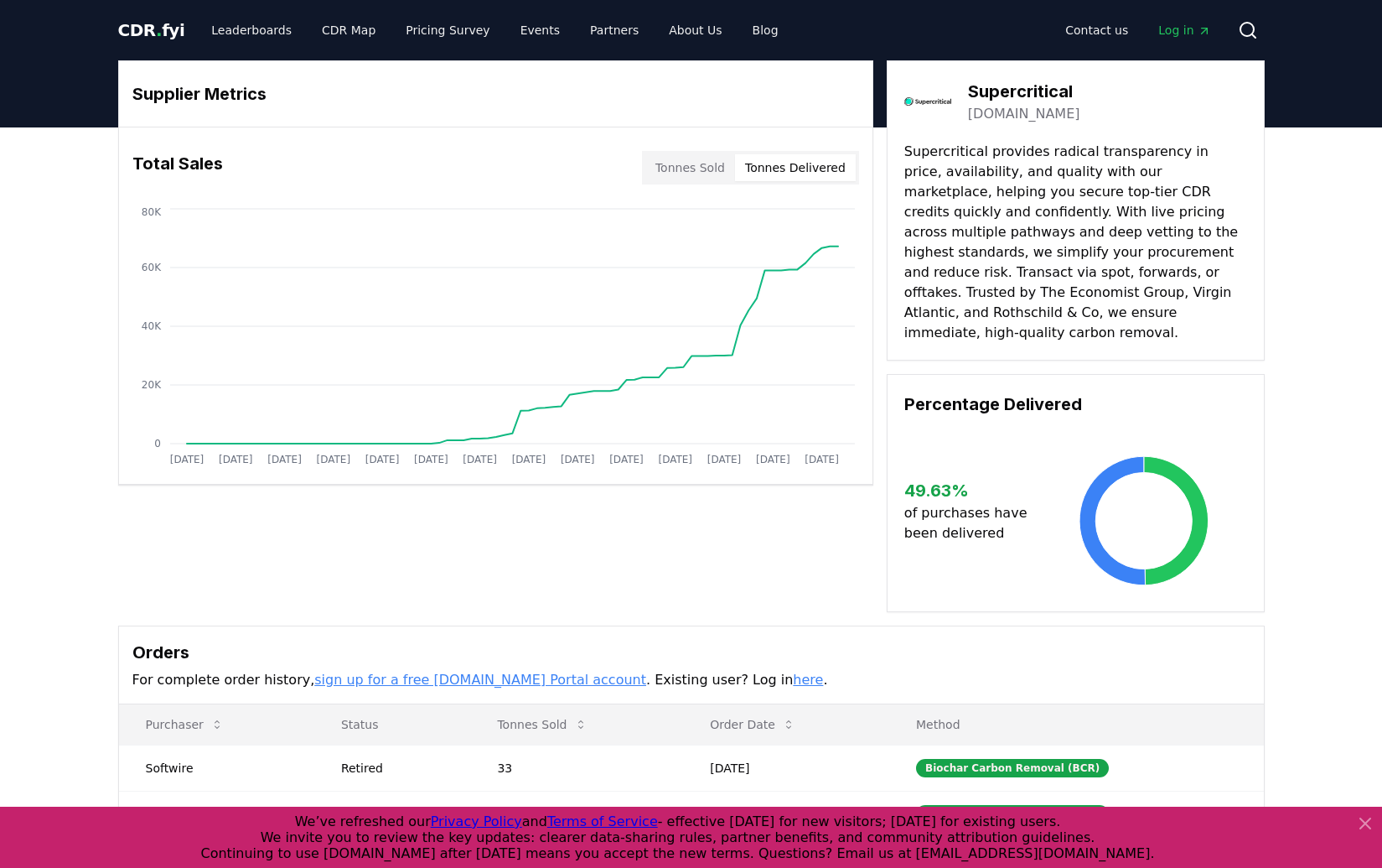
click at [681, 172] on button "Tonnes Sold" at bounding box center [690, 168] width 89 height 27
click at [666, 534] on div "Supplier Metrics Total Sales Tonnes Sold Tonnes Delivered Jan 2019 Jul 2019 Jan…" at bounding box center [692, 336] width 1147 height 552
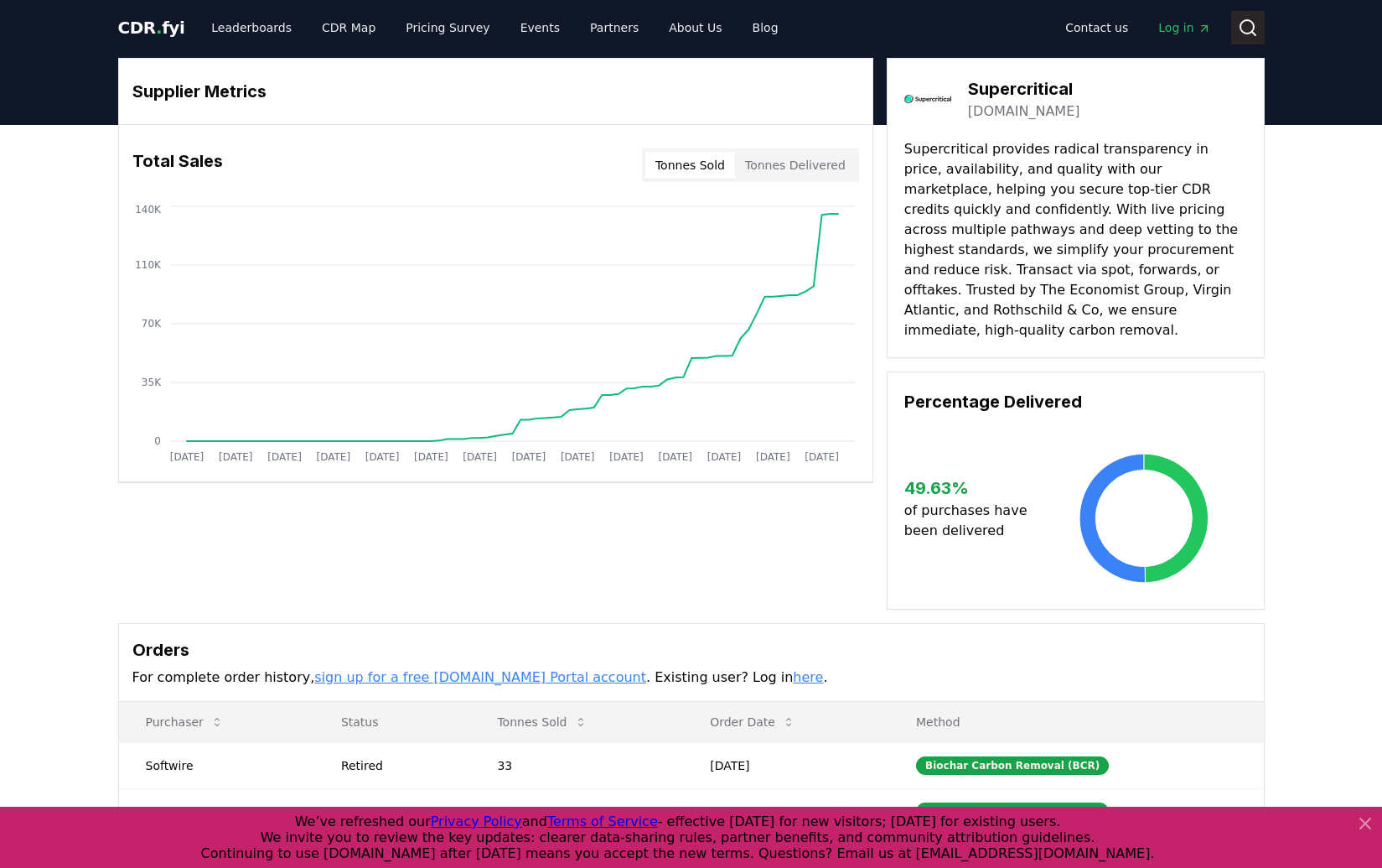
click at [1249, 38] on button "Search" at bounding box center [1248, 27] width 33 height 33
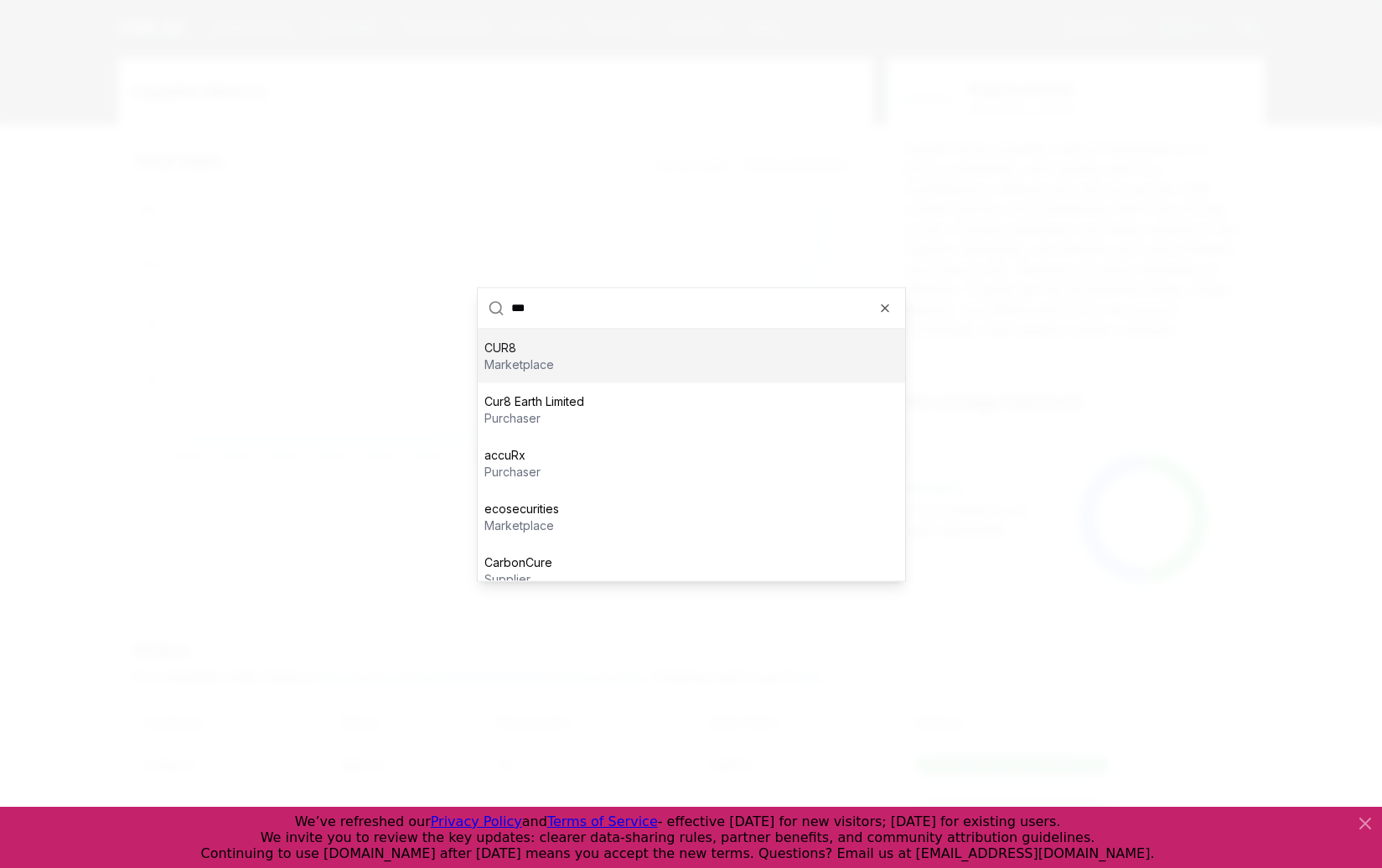
type input "***"
click at [588, 353] on div "CUR8 marketplace" at bounding box center [692, 355] width 428 height 53
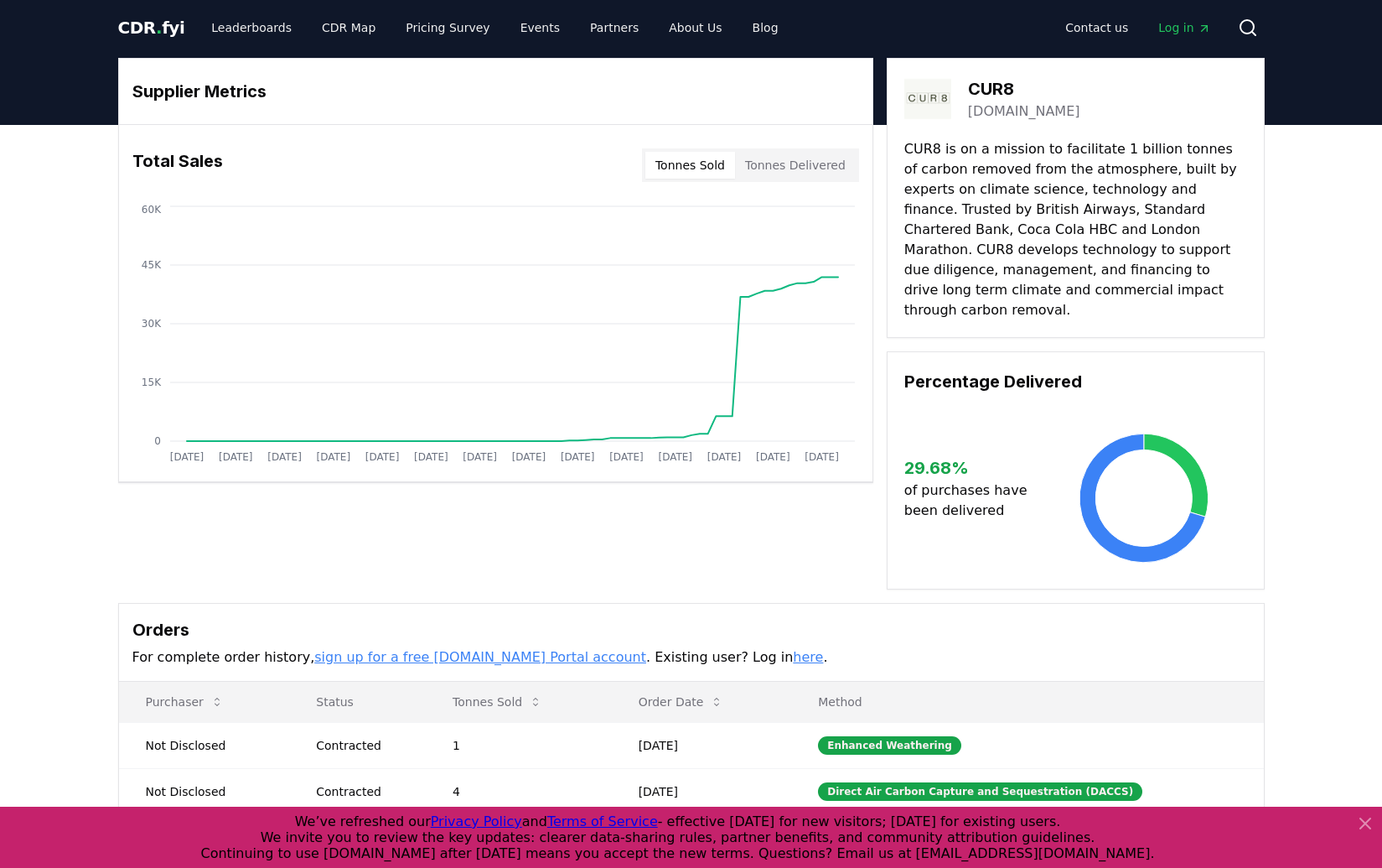
click at [800, 164] on button "Tonnes Delivered" at bounding box center [795, 165] width 121 height 27
click at [680, 172] on button "Tonnes Sold" at bounding box center [690, 165] width 89 height 27
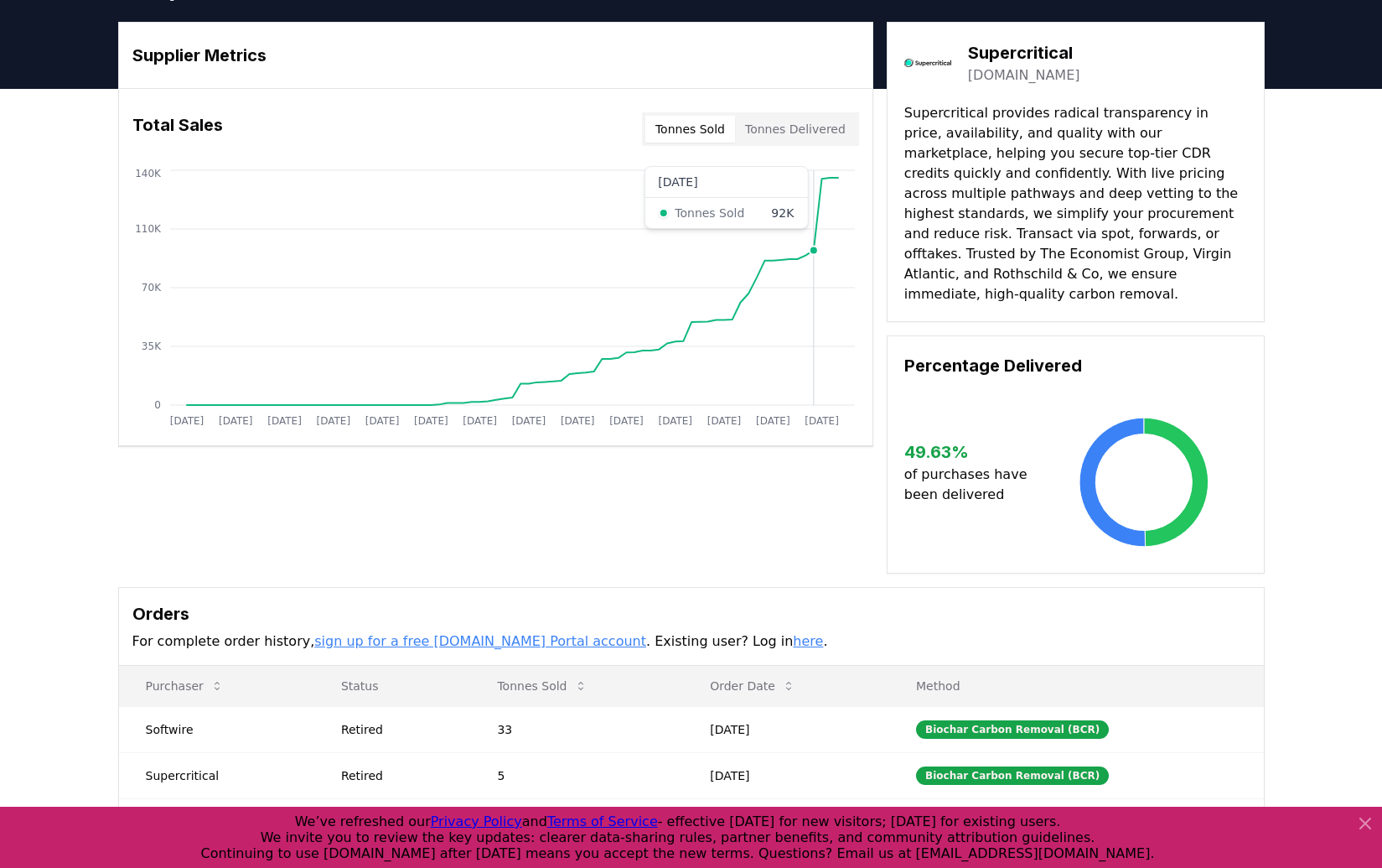
scroll to position [40, 0]
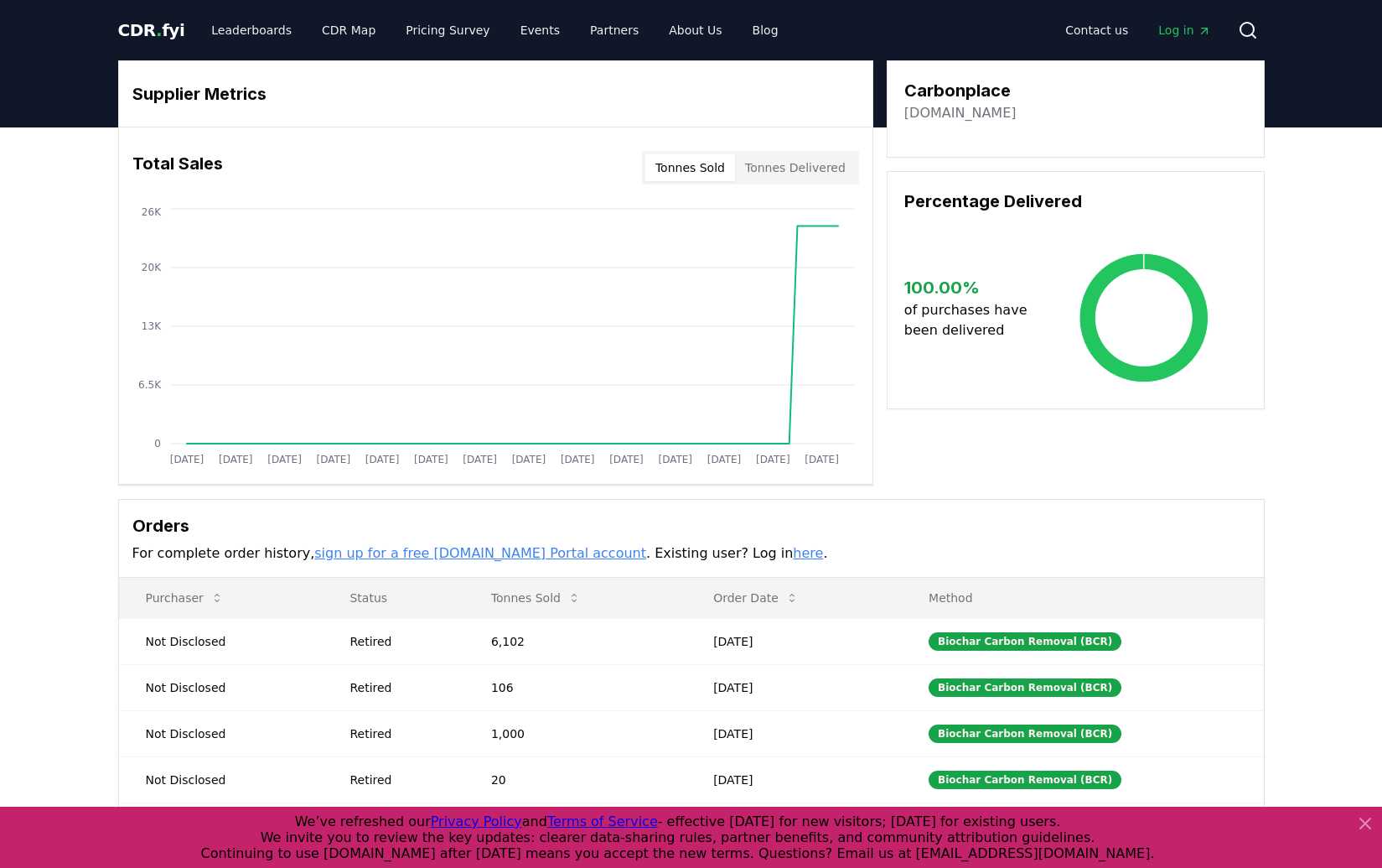
click at [782, 164] on button "Tonnes Delivered" at bounding box center [795, 168] width 121 height 27
click at [819, 172] on button "Tonnes Delivered" at bounding box center [795, 168] width 121 height 27
click at [699, 167] on button "Tonnes Sold" at bounding box center [690, 168] width 89 height 27
